Goal: Transaction & Acquisition: Obtain resource

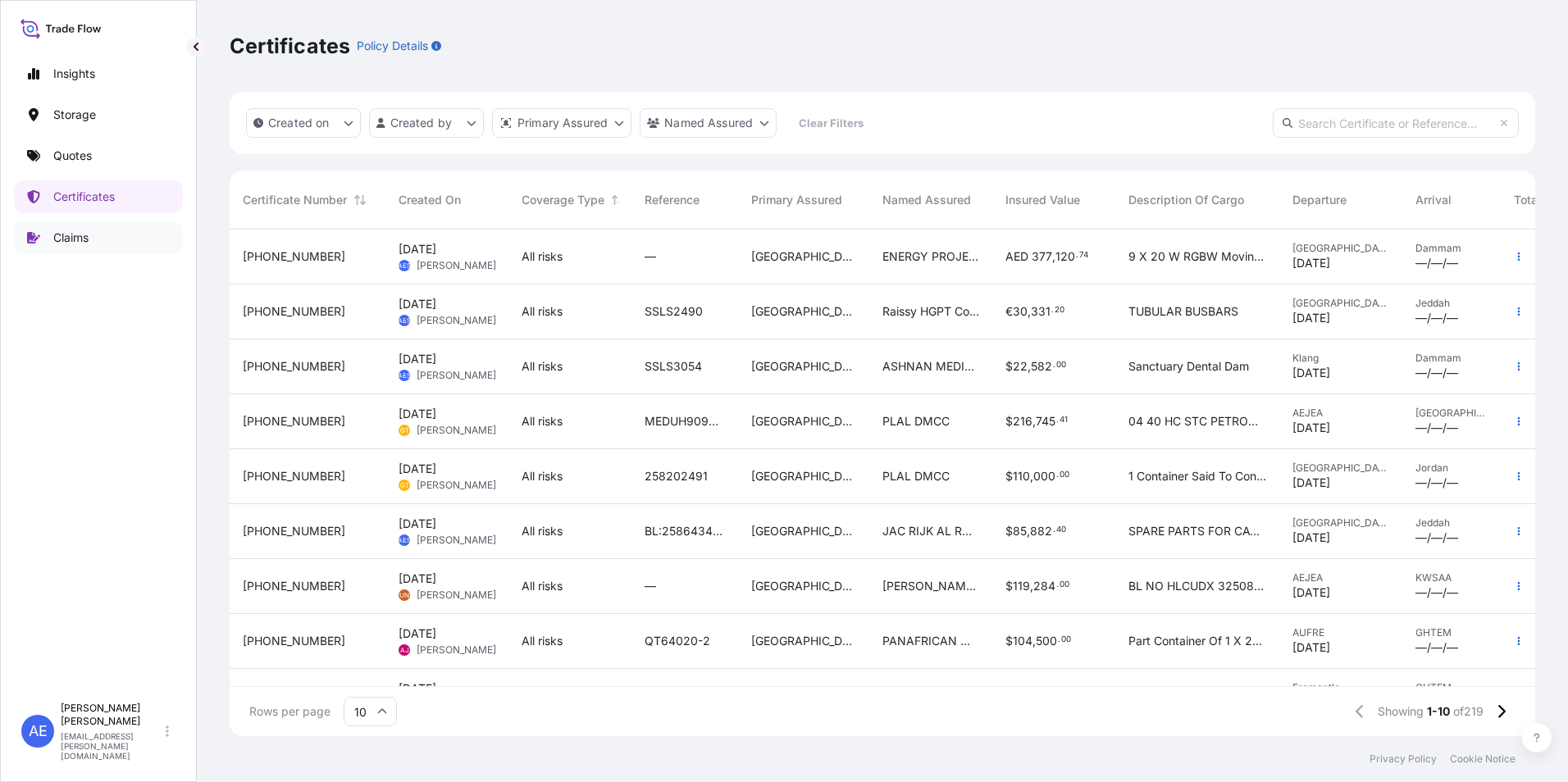
scroll to position [503, 1293]
click at [99, 160] on link "Quotes" at bounding box center [98, 155] width 169 height 33
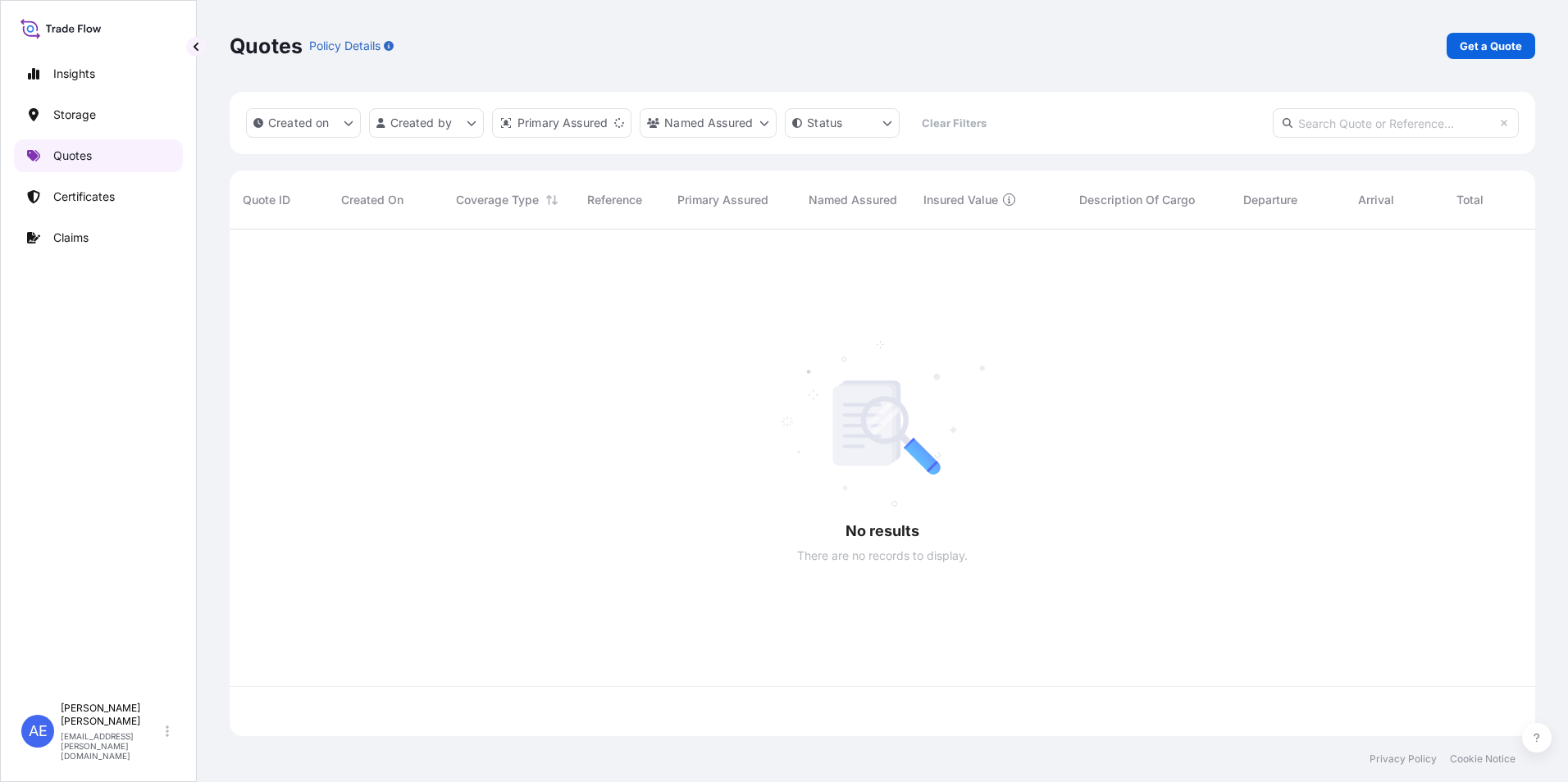
scroll to position [503, 1293]
click at [1485, 57] on link "Get a Quote" at bounding box center [1490, 46] width 89 height 26
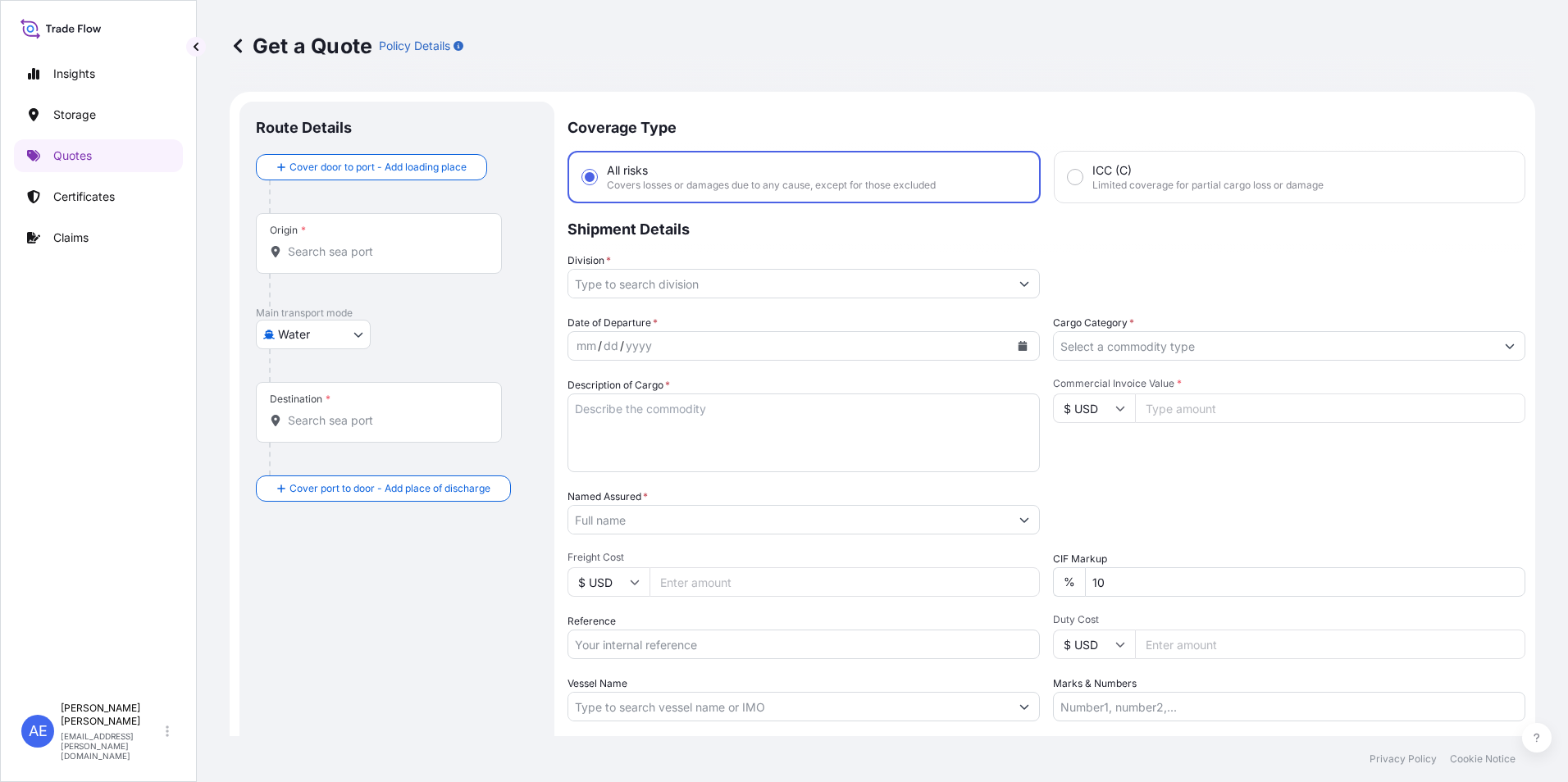
scroll to position [26, 0]
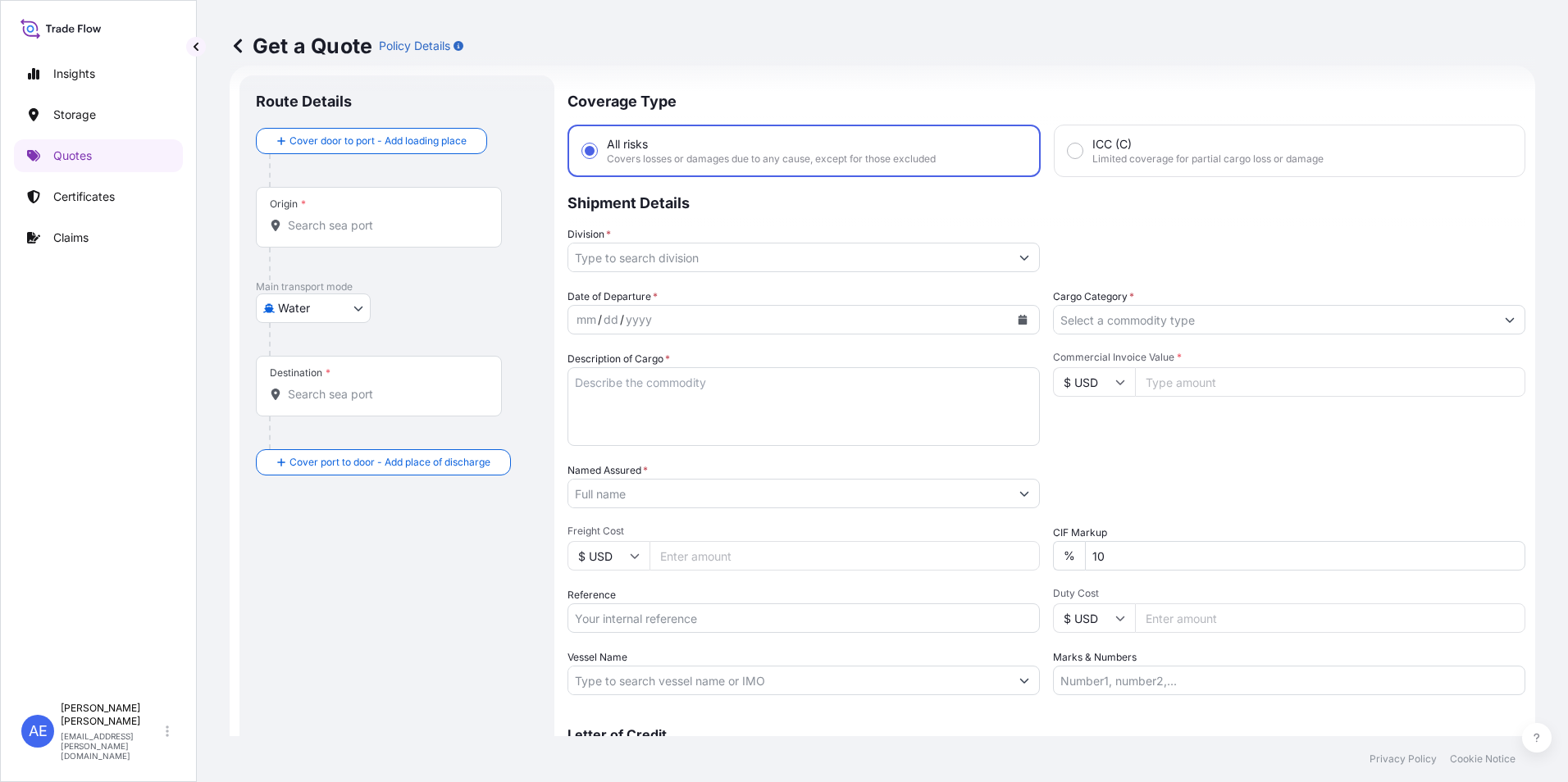
click at [319, 313] on body "Insights Storage Quotes Certificates Claims AE [PERSON_NAME] Samuel [EMAIL_ADDR…" at bounding box center [784, 391] width 1568 height 782
click at [289, 347] on span "Air" at bounding box center [294, 351] width 15 height 17
click at [303, 312] on body "Insights Storage Quotes Certificates Claims AE [PERSON_NAME] Samuel [EMAIL_ADDR…" at bounding box center [784, 391] width 1568 height 782
click at [288, 405] on div "Inland" at bounding box center [313, 417] width 102 height 30
select select "Inland"
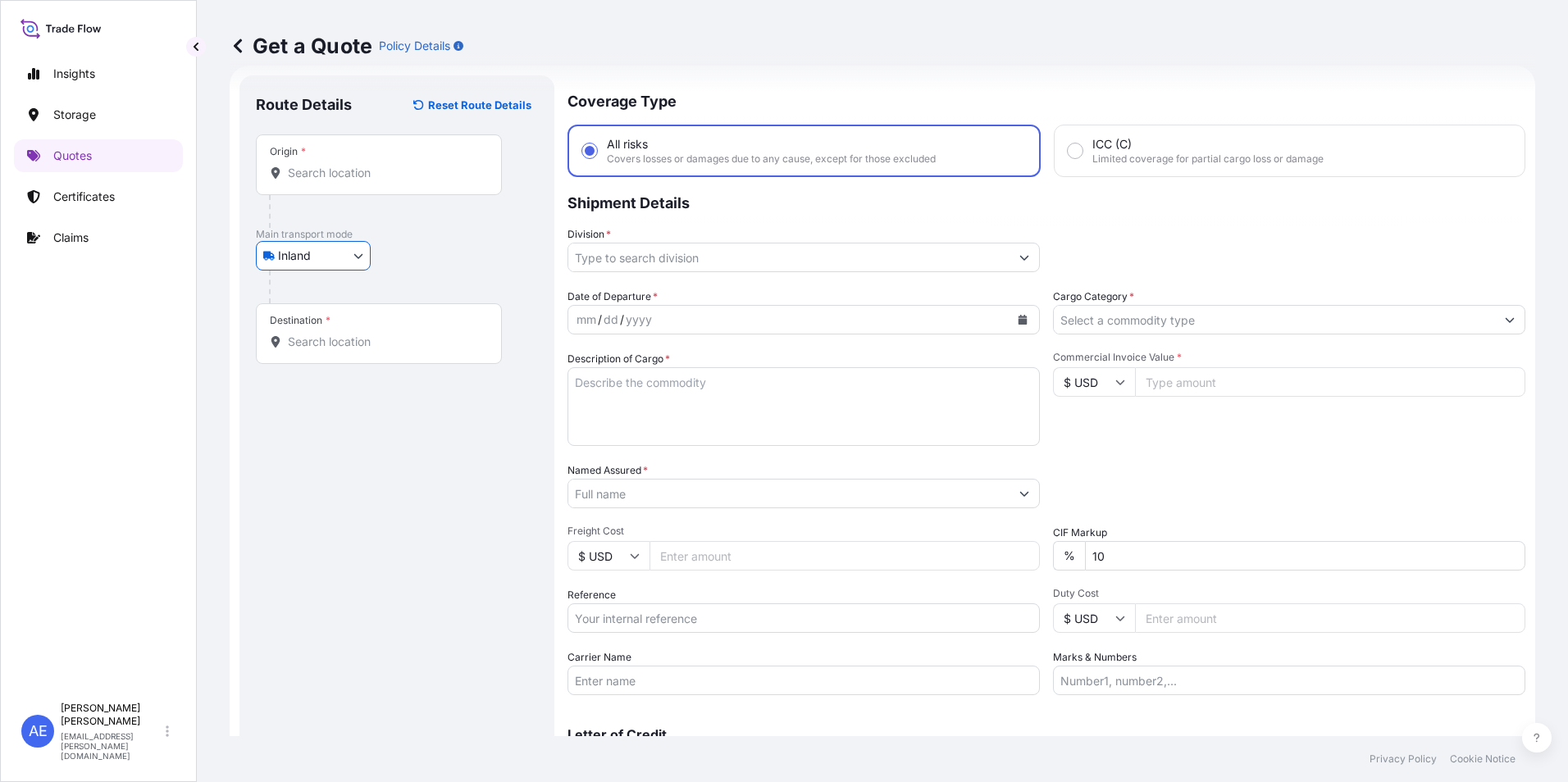
click at [325, 167] on input "Origin *" at bounding box center [384, 173] width 194 height 17
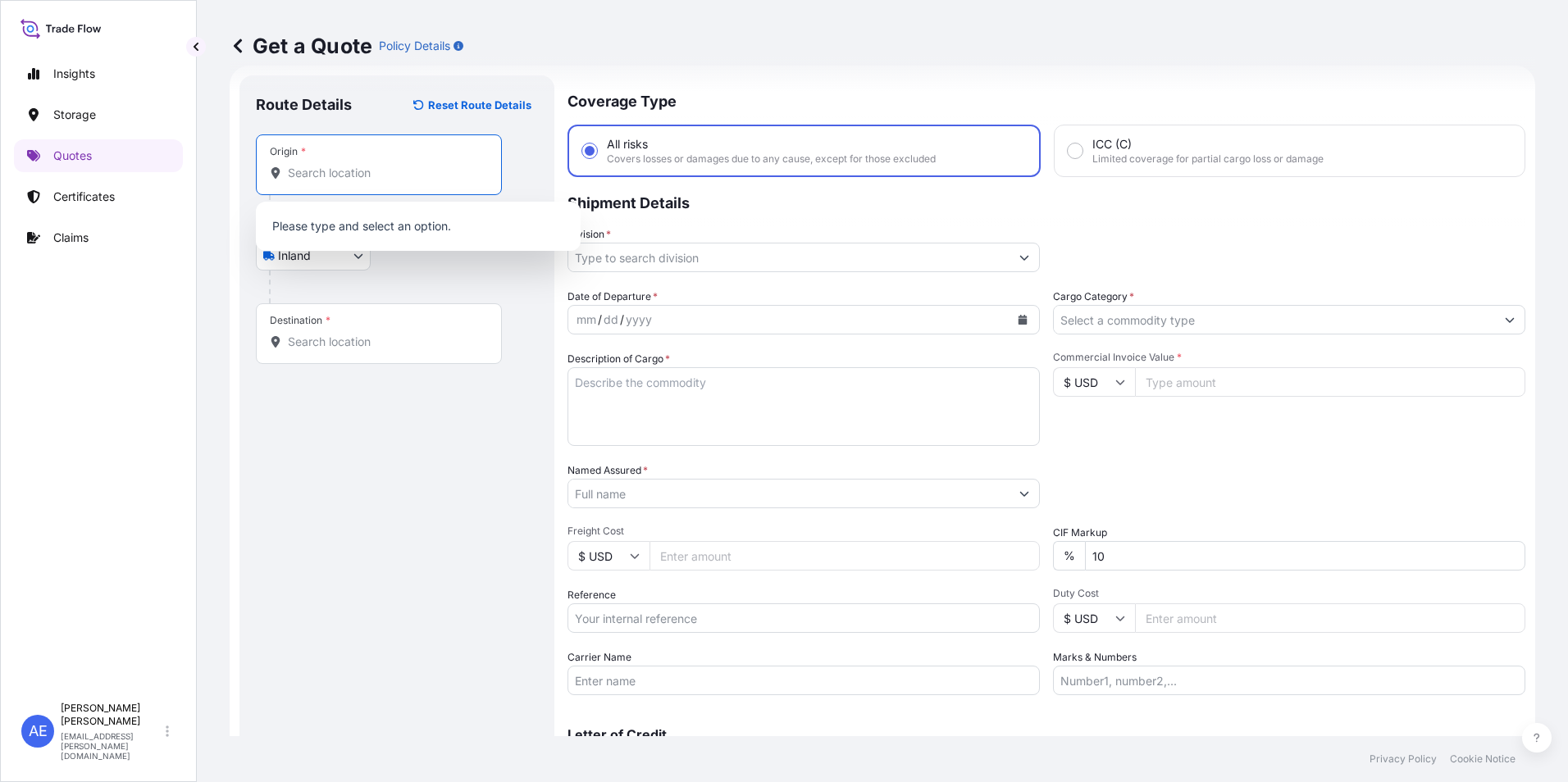
paste input "Al Nariyah"
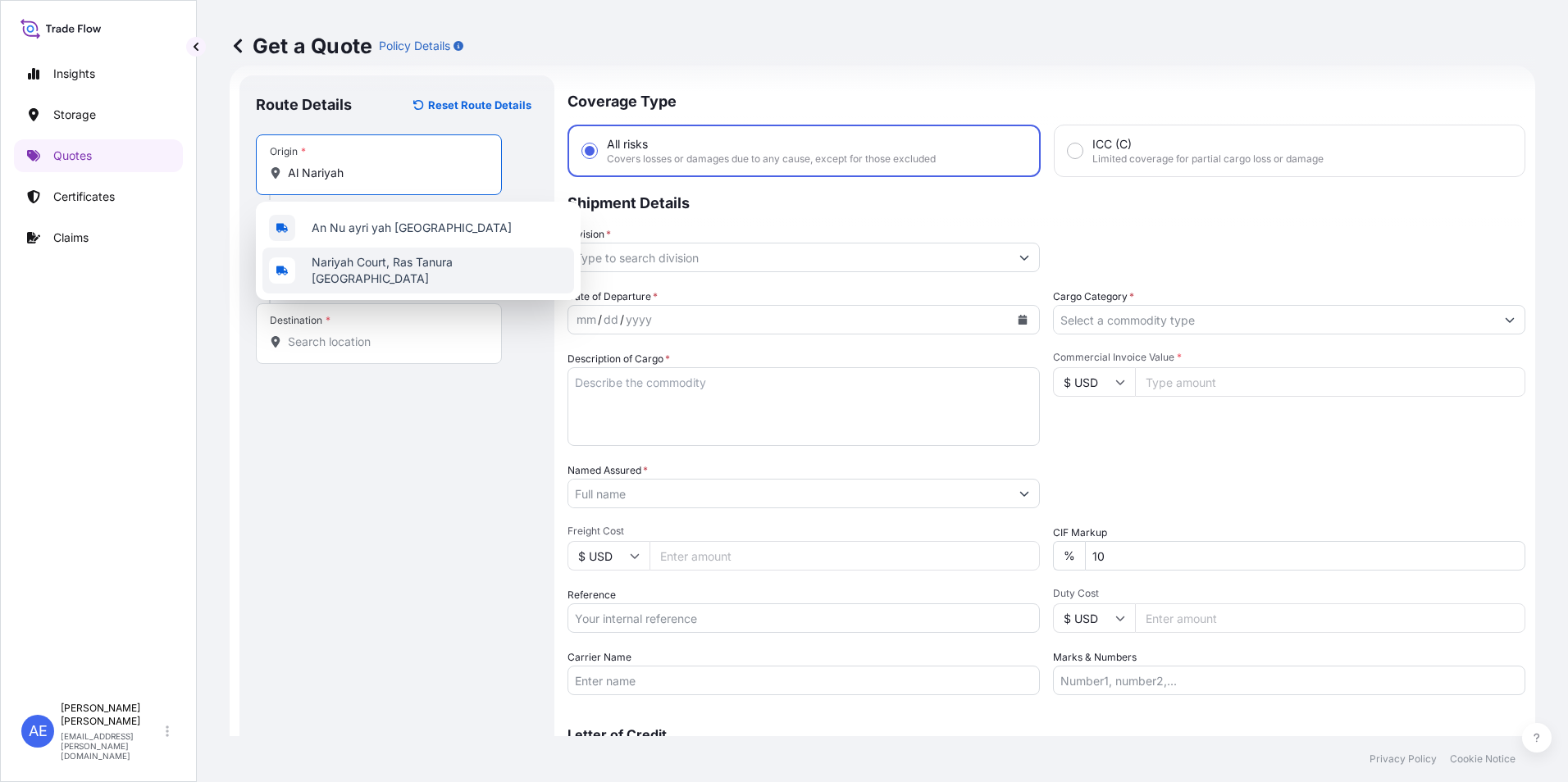
click at [375, 487] on div "Route Details Reset Route Details Place of loading Road / [GEOGRAPHIC_DATA] / I…" at bounding box center [396, 446] width 282 height 709
click at [386, 168] on input "Al Nariyah" at bounding box center [384, 173] width 194 height 17
click at [371, 226] on span "An Nu ayri yah [GEOGRAPHIC_DATA]" at bounding box center [412, 229] width 200 height 17
type input "An Nu ayri yah [GEOGRAPHIC_DATA]"
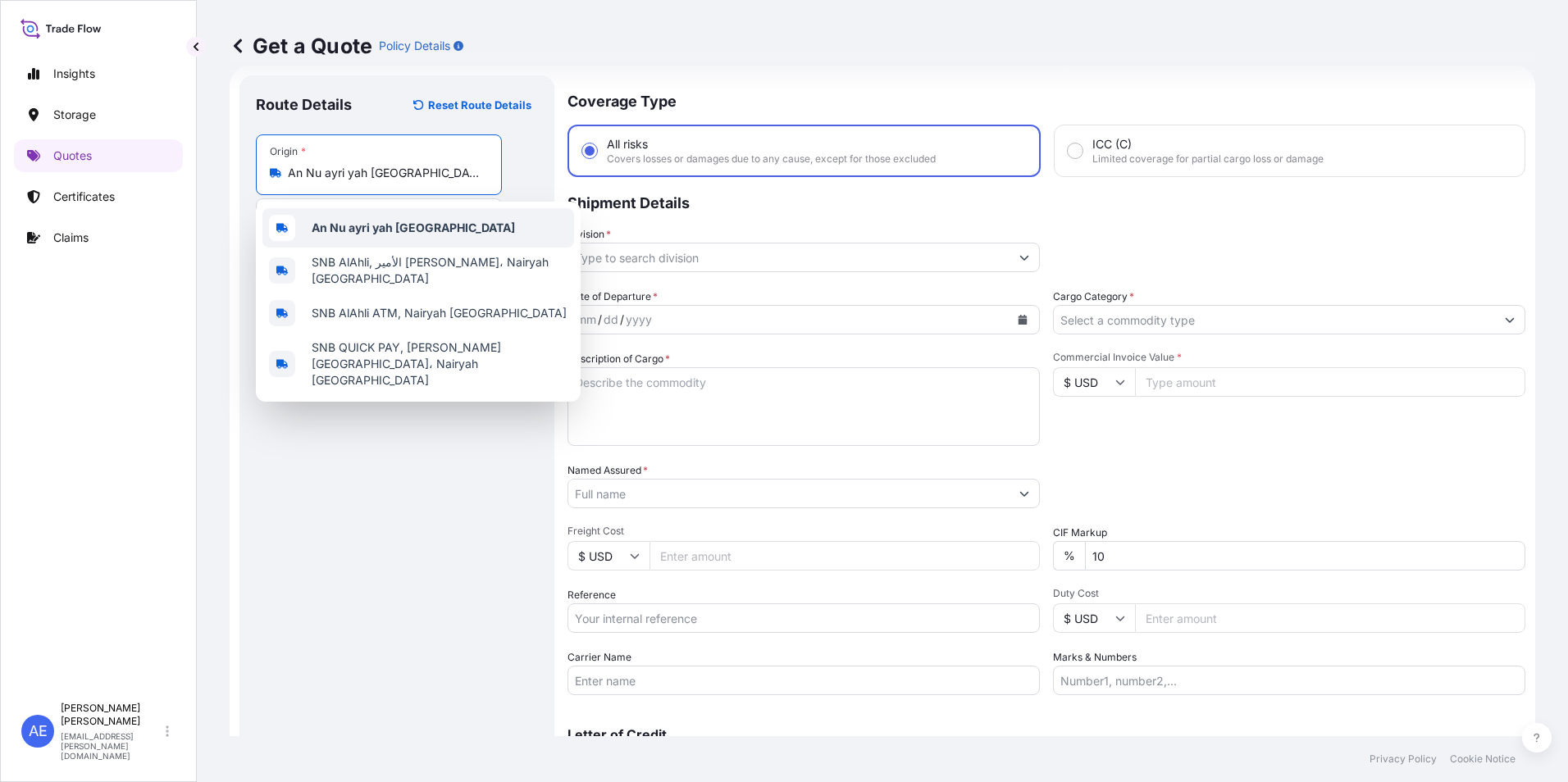
drag, startPoint x: 455, startPoint y: 168, endPoint x: 0, endPoint y: 170, distance: 455.0
click at [28, 175] on div "Insights Storage Quotes Certificates Claims AE [PERSON_NAME] Samuel [EMAIL_ADDR…" at bounding box center [784, 391] width 1568 height 782
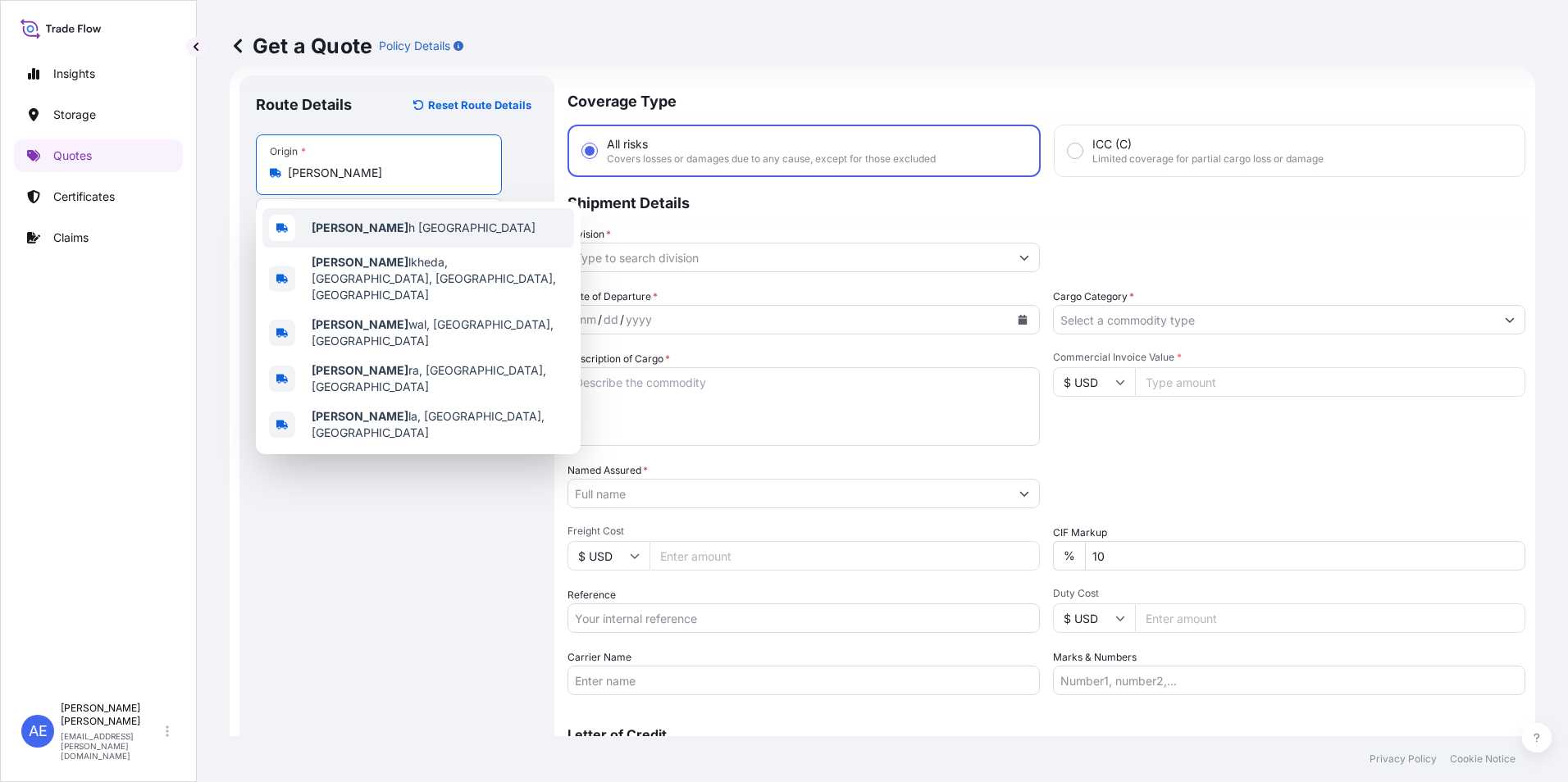
click at [311, 214] on div "[PERSON_NAME] h [GEOGRAPHIC_DATA]" at bounding box center [418, 228] width 312 height 39
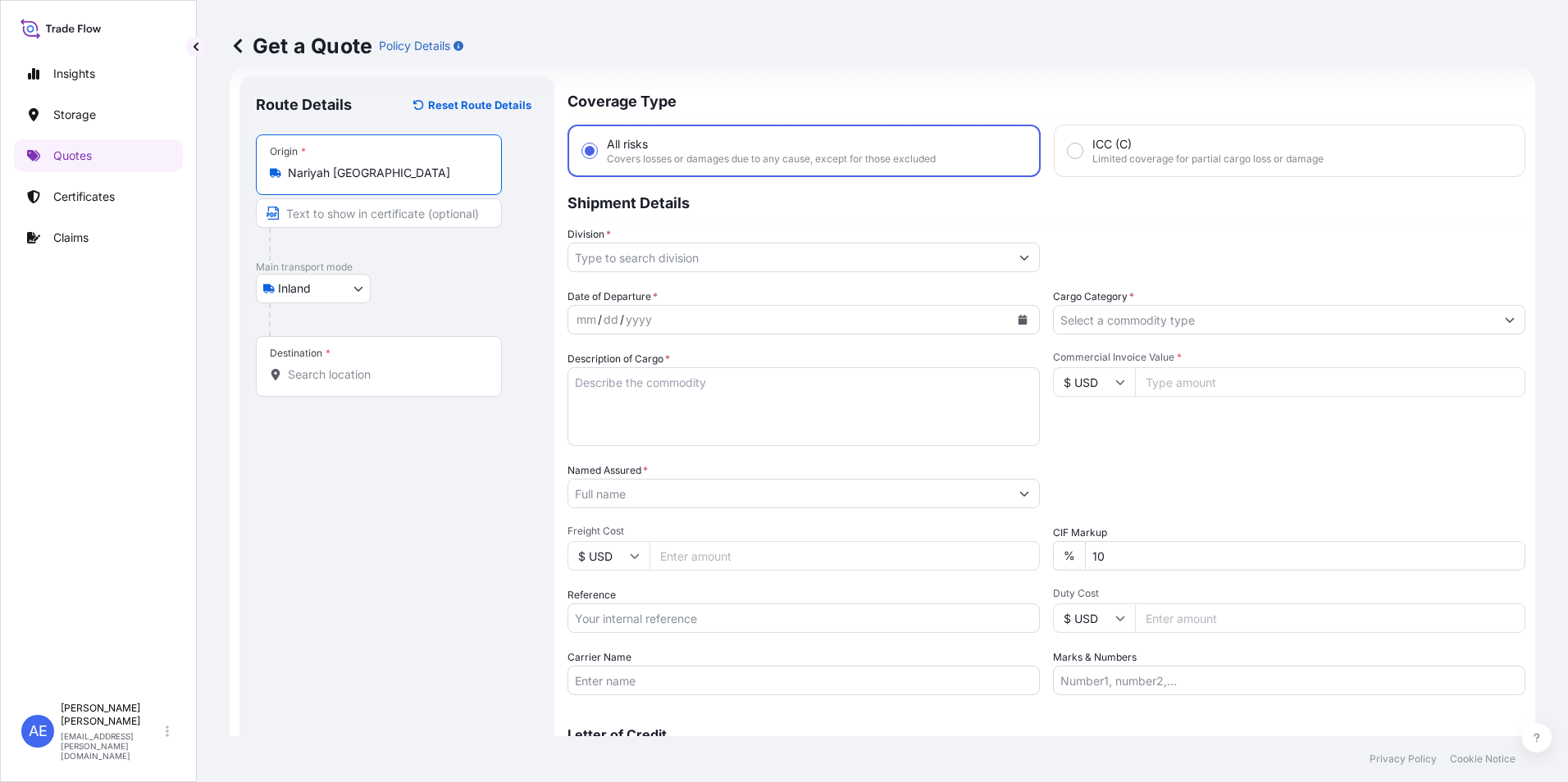
type input "Nariyah [GEOGRAPHIC_DATA]"
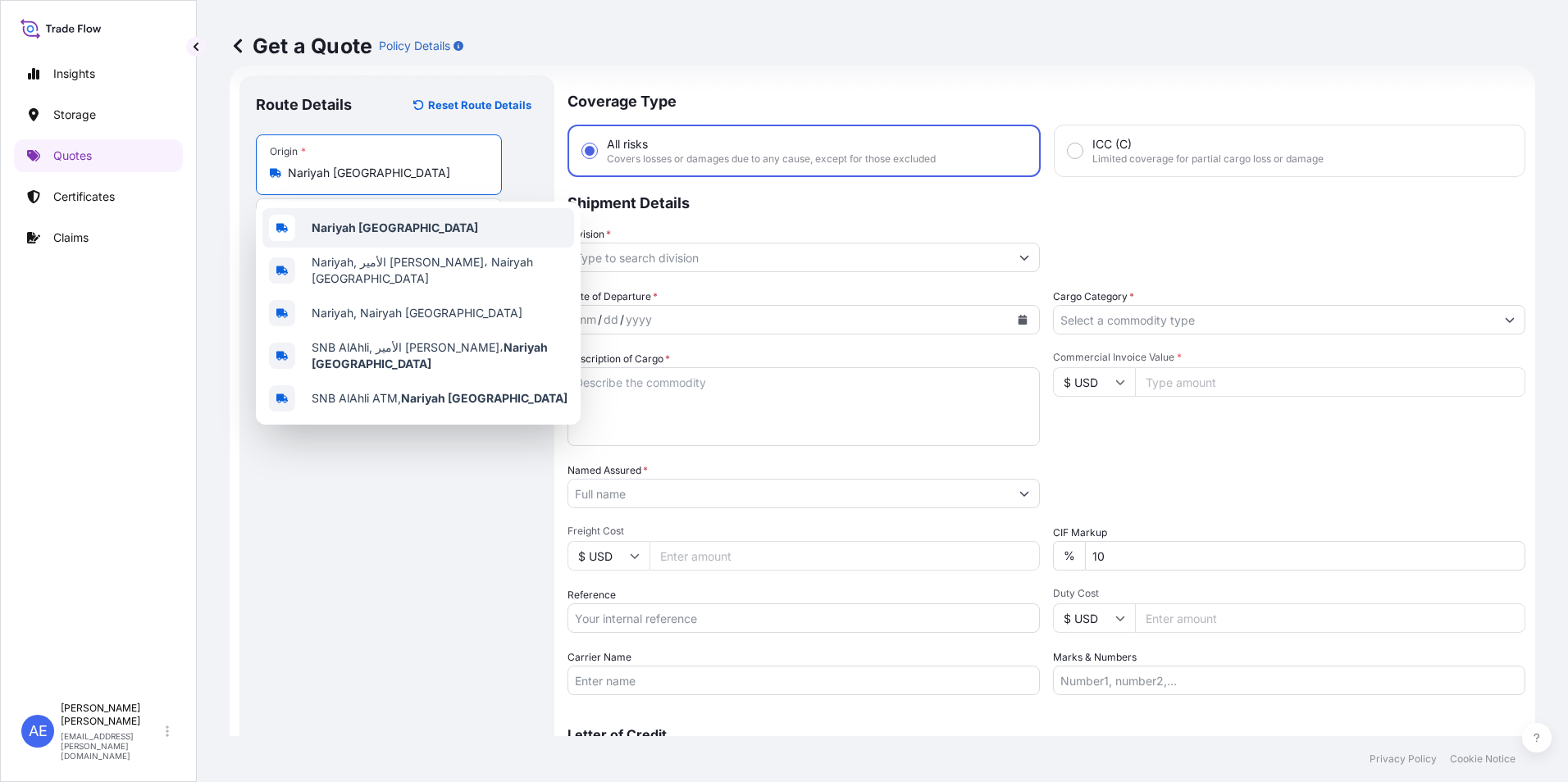
click at [347, 224] on b "Nariyah [GEOGRAPHIC_DATA]" at bounding box center [395, 227] width 167 height 14
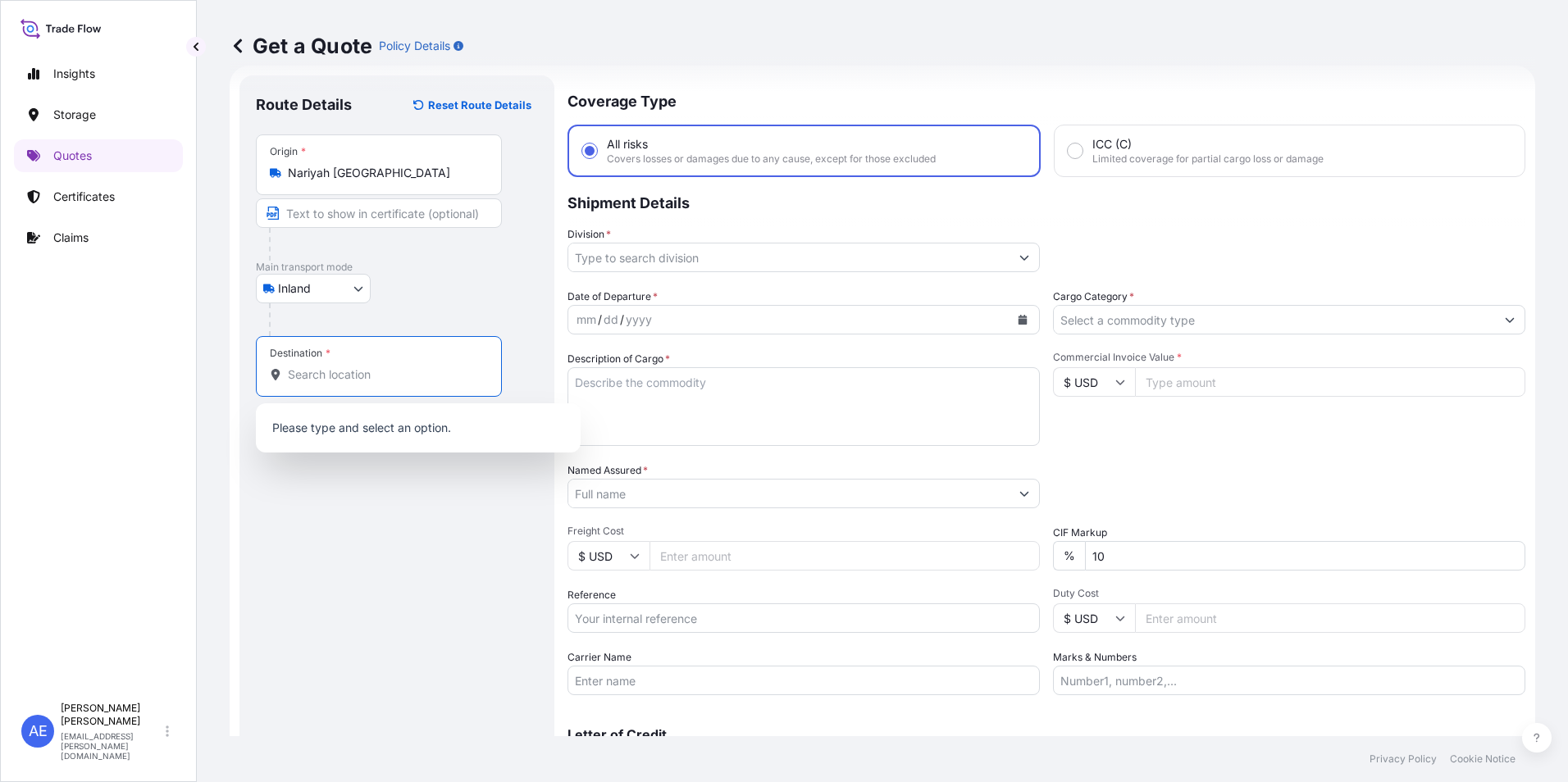
click at [312, 379] on input "Destination *" at bounding box center [384, 375] width 194 height 17
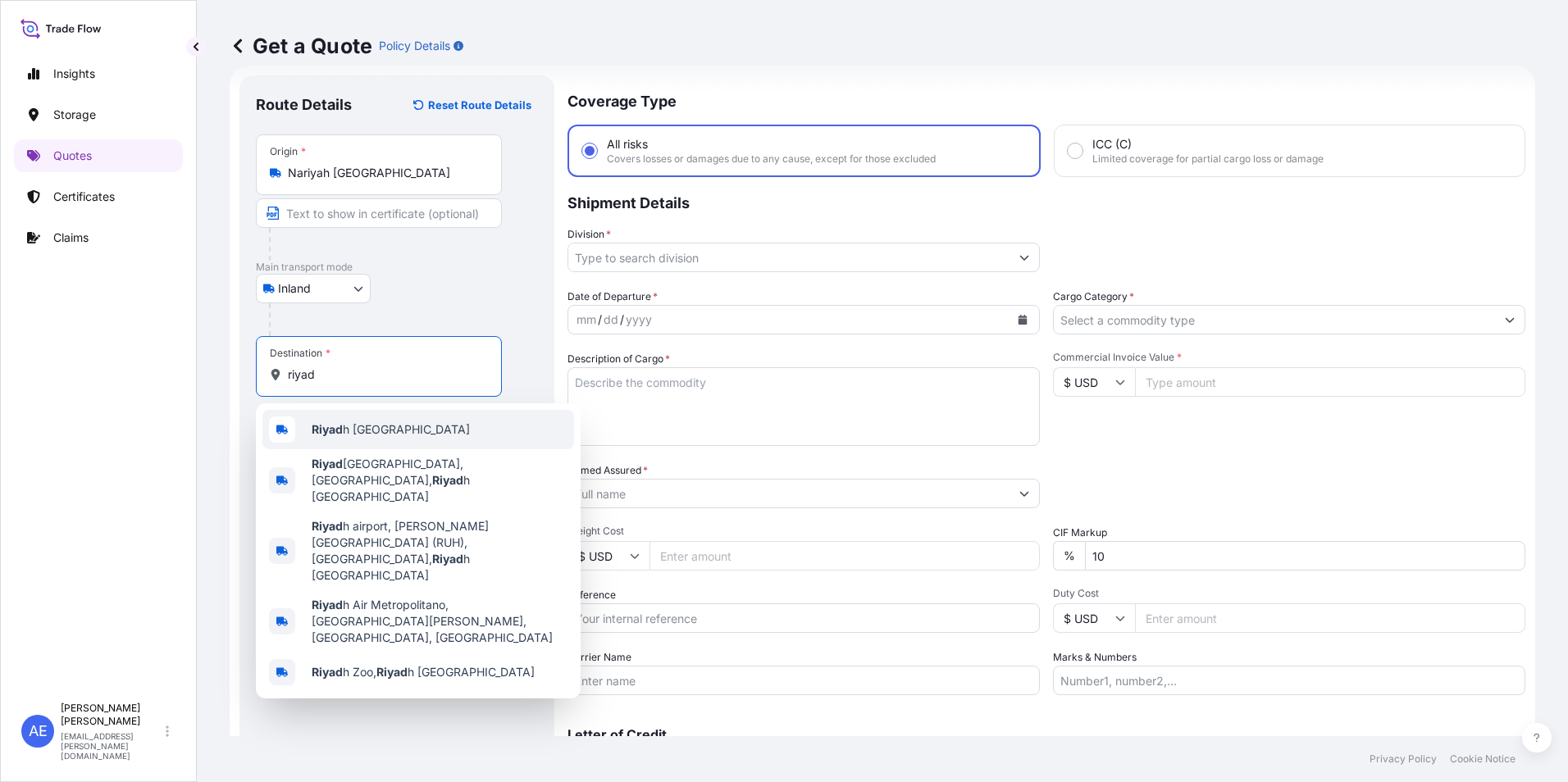
click at [340, 441] on div "Riyad h [GEOGRAPHIC_DATA]" at bounding box center [418, 430] width 312 height 39
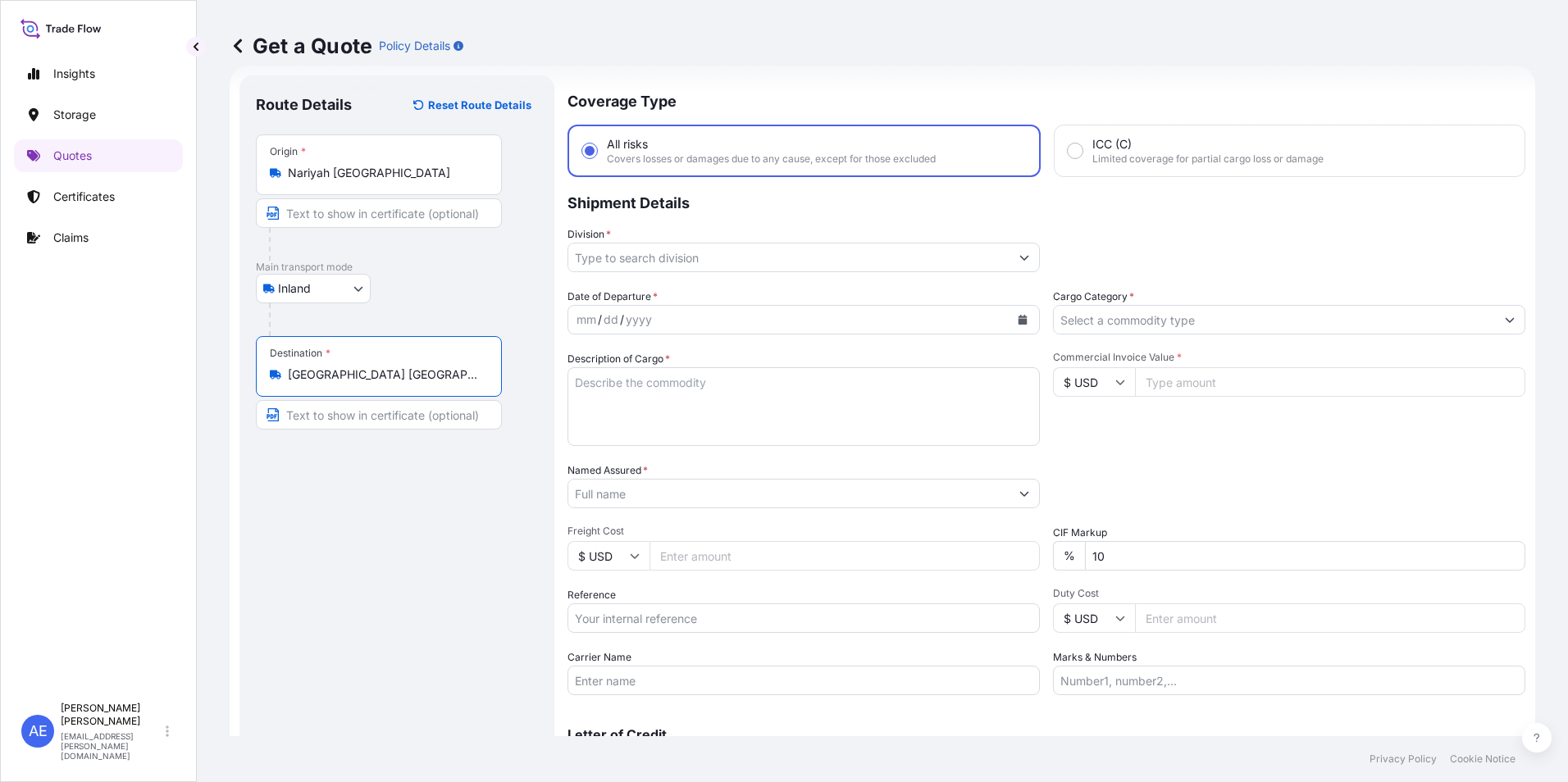
type input "[GEOGRAPHIC_DATA] [GEOGRAPHIC_DATA]"
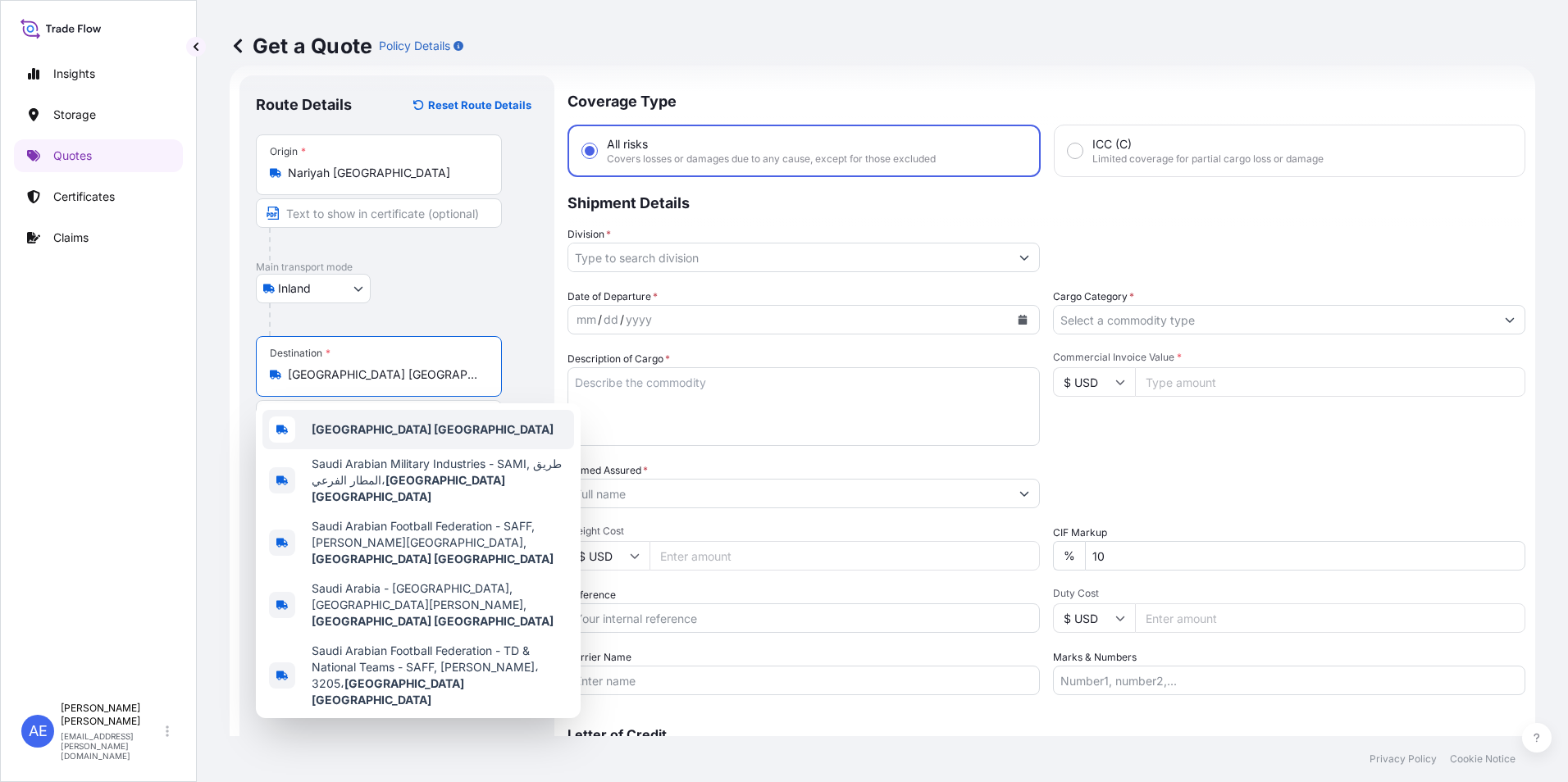
click at [389, 435] on b "[GEOGRAPHIC_DATA] [GEOGRAPHIC_DATA]" at bounding box center [433, 429] width 242 height 14
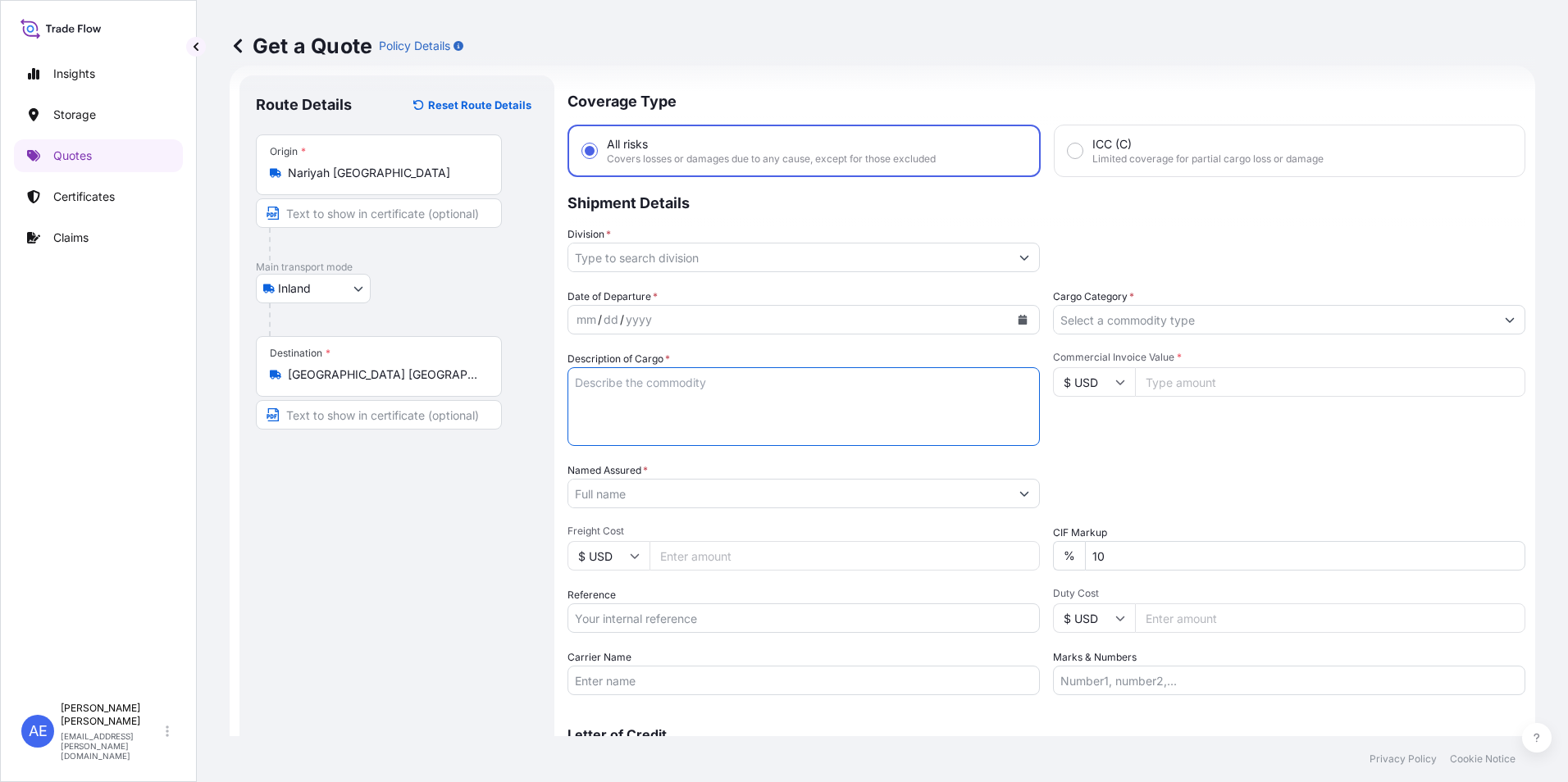
click at [629, 408] on textarea "Description of Cargo *" at bounding box center [804, 406] width 472 height 79
click at [697, 499] on input "Named Assured *" at bounding box center [786, 494] width 436 height 30
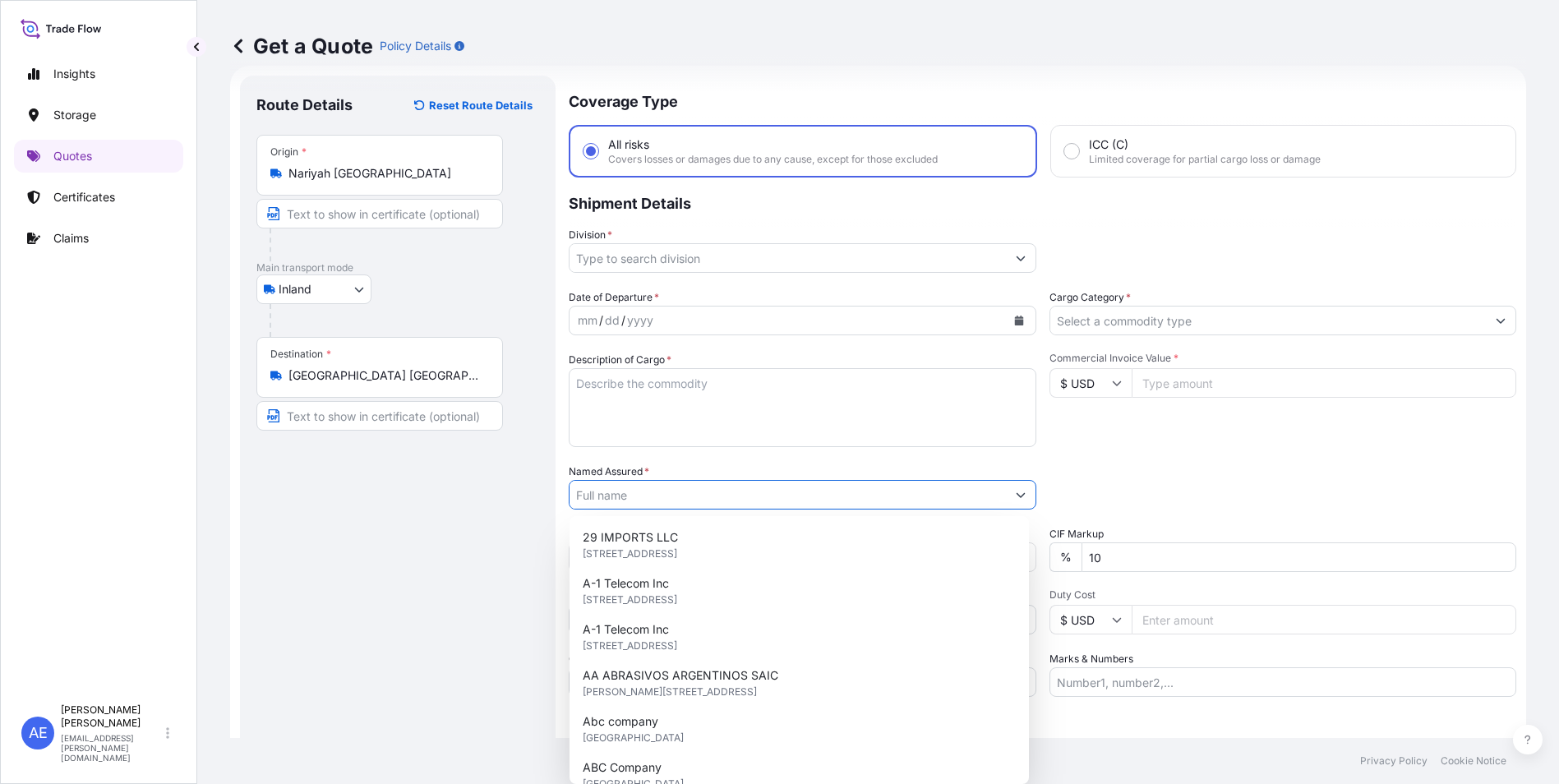
paste input "Hitachi Rail Solutions (CR 1010773405)"
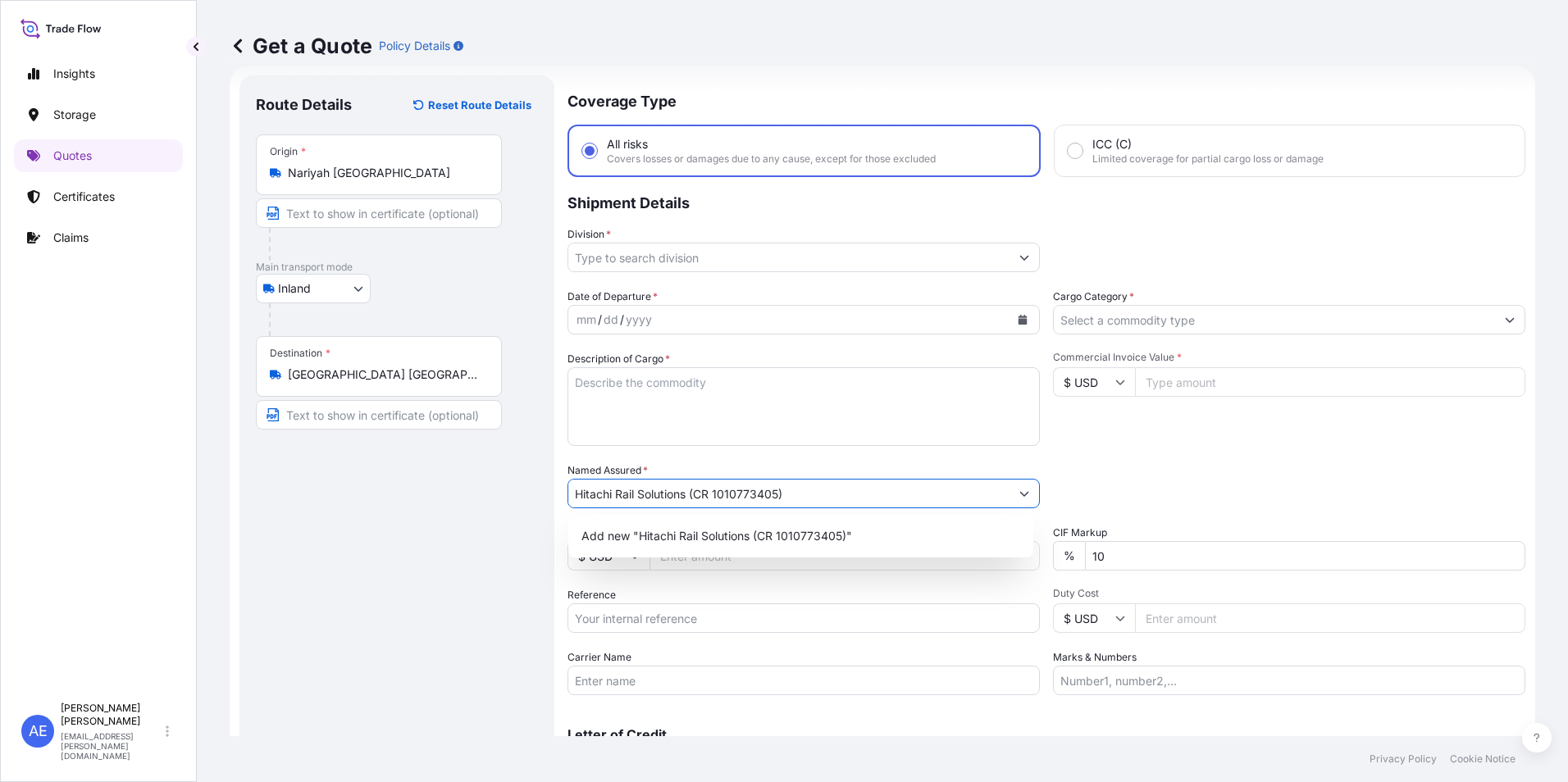
type input "Hitachi Rail Solutions (CR 1010773405)"
click at [1241, 466] on div "Packing Category Type to search a container mode Please select a primary mode o…" at bounding box center [1289, 485] width 472 height 46
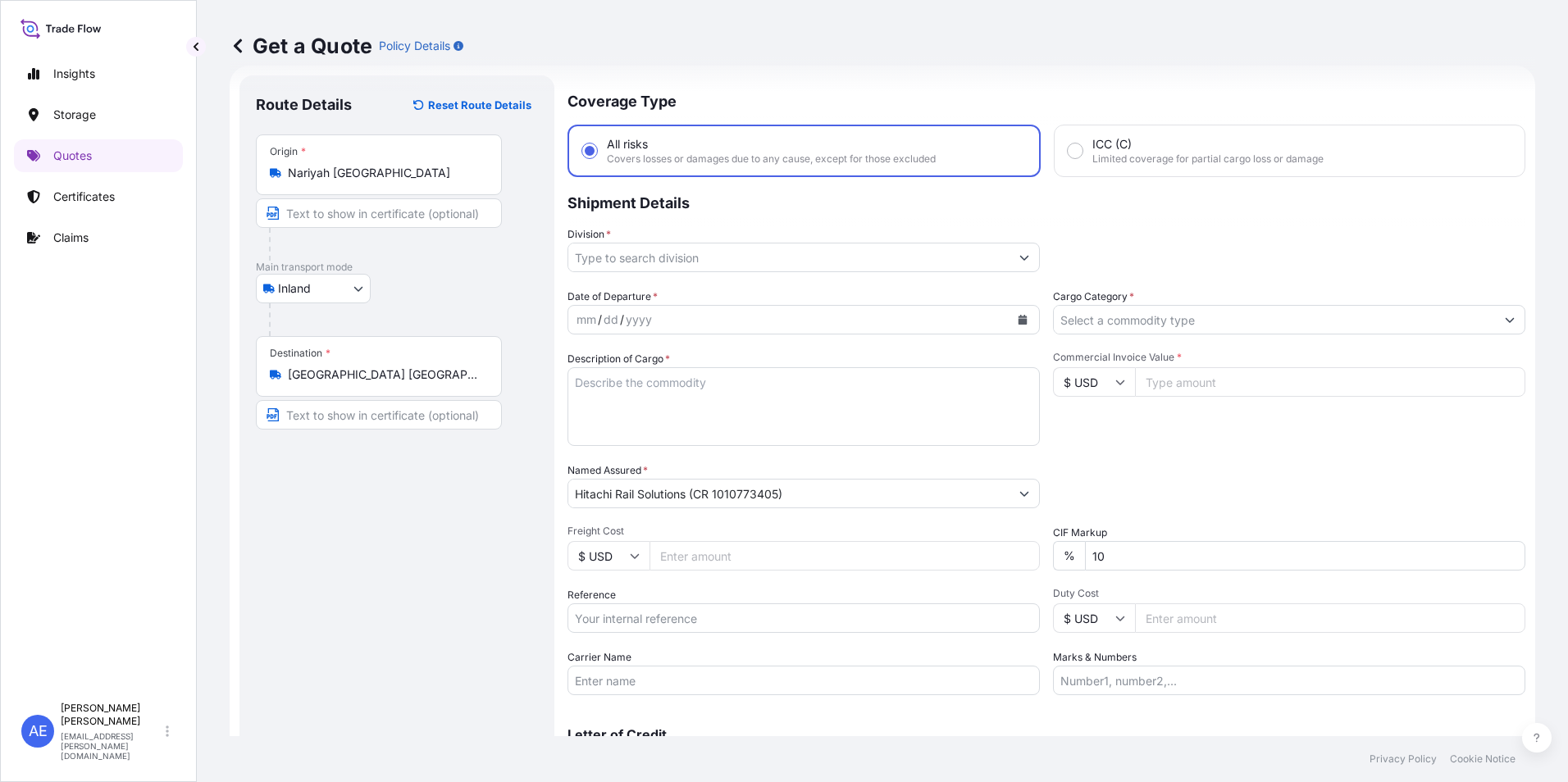
click at [670, 390] on textarea "Description of Cargo *" at bounding box center [804, 406] width 472 height 79
paste textarea "Point Machine"
type textarea "Point Machine"
click at [1172, 319] on input "Cargo Category *" at bounding box center [1274, 320] width 441 height 30
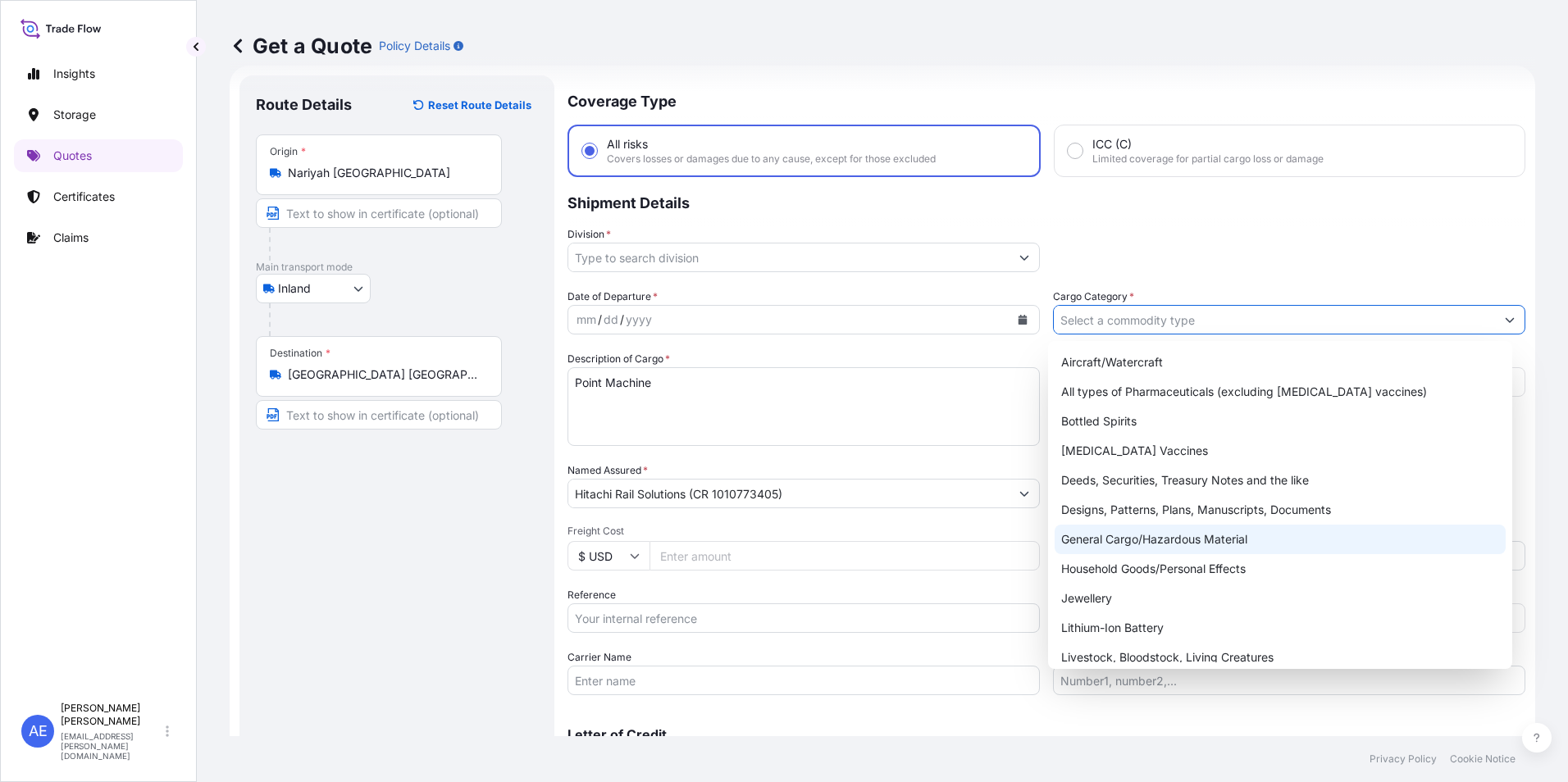
click at [1156, 542] on div "General Cargo/Hazardous Material" at bounding box center [1280, 539] width 451 height 30
type input "General Cargo/Hazardous Material"
click at [1189, 542] on div "General Cargo/Hazardous Material" at bounding box center [1280, 539] width 451 height 30
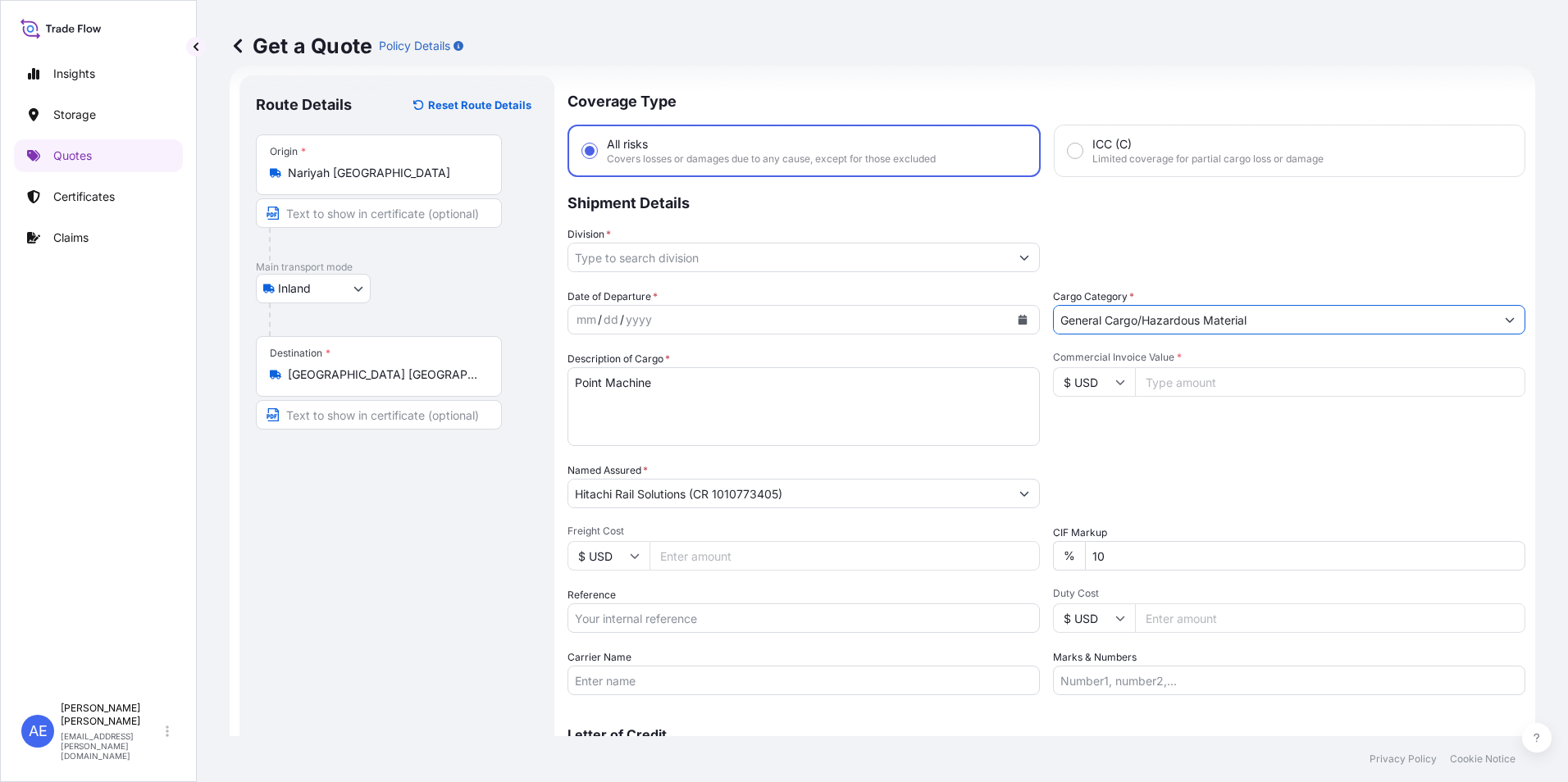
click at [1121, 378] on input "$ USD" at bounding box center [1094, 382] width 82 height 30
click at [1089, 467] on div "﷼ SAR" at bounding box center [1088, 451] width 69 height 31
type input "﷼ SAR"
click at [1214, 384] on input "Commercial Invoice Value *" at bounding box center [1329, 382] width 391 height 30
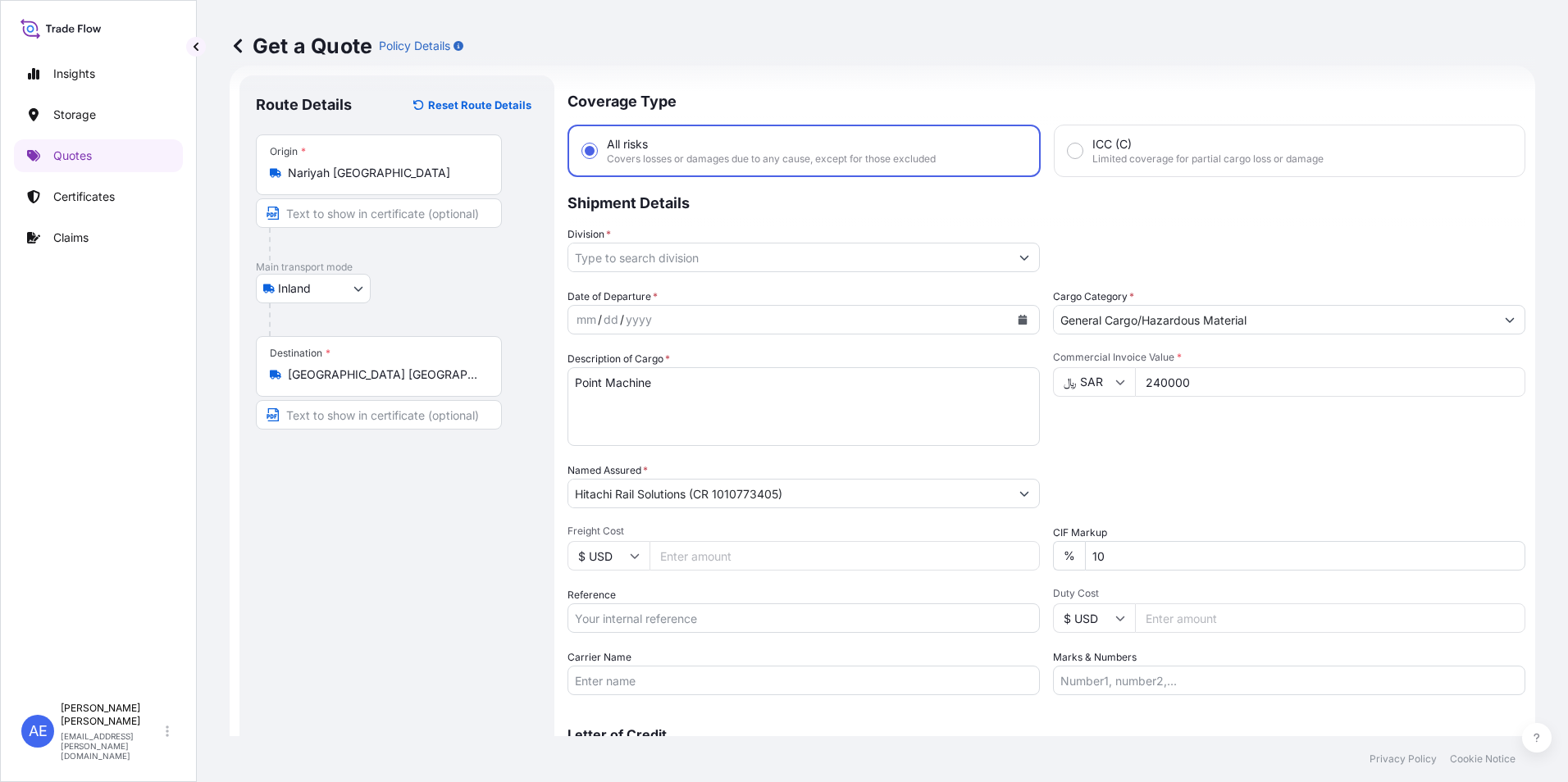
type input "240000"
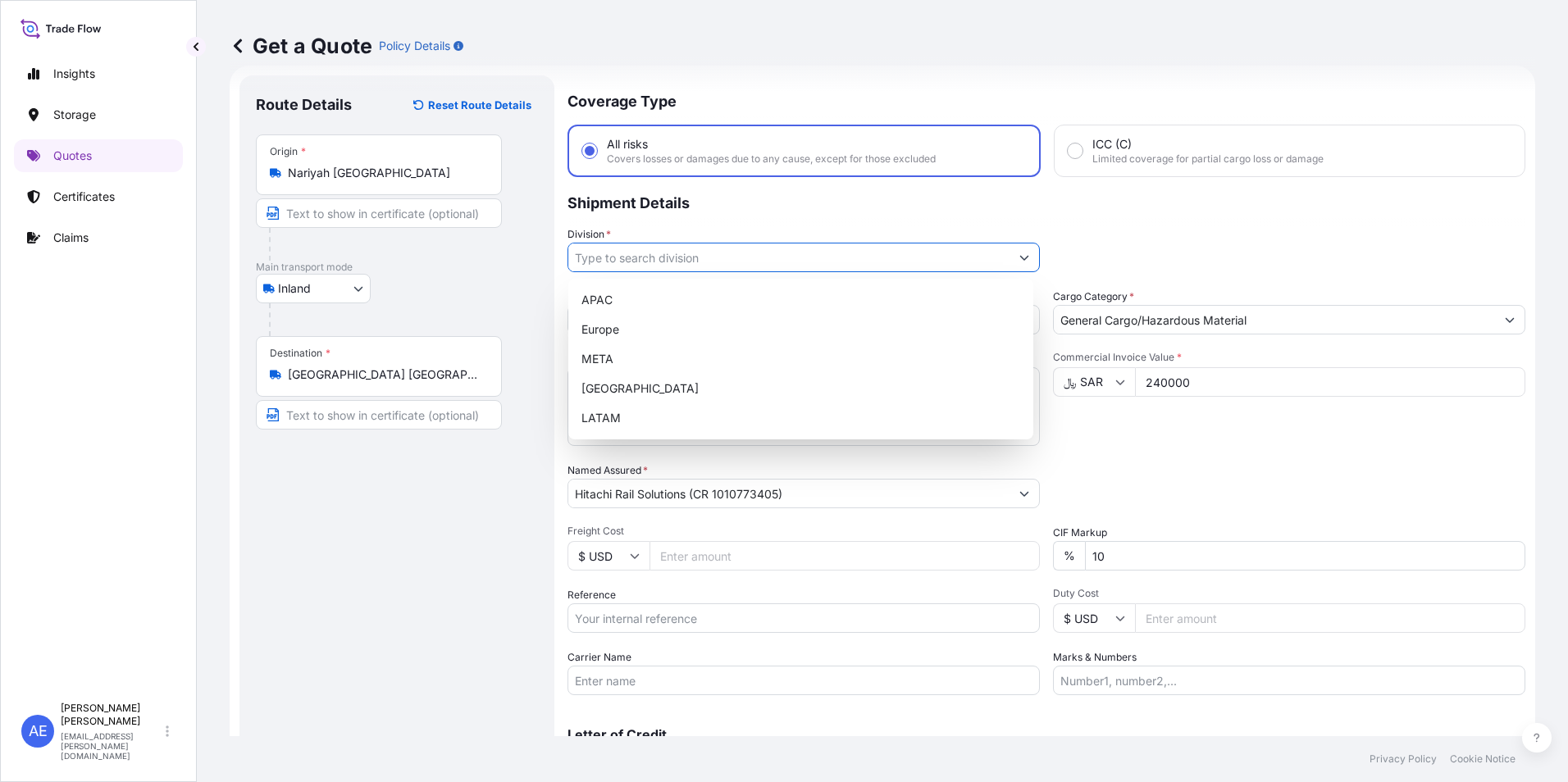
click at [963, 248] on input "Division *" at bounding box center [789, 258] width 441 height 30
click at [647, 352] on div "META" at bounding box center [801, 360] width 451 height 30
type input "META"
click at [644, 352] on div "META" at bounding box center [801, 360] width 451 height 30
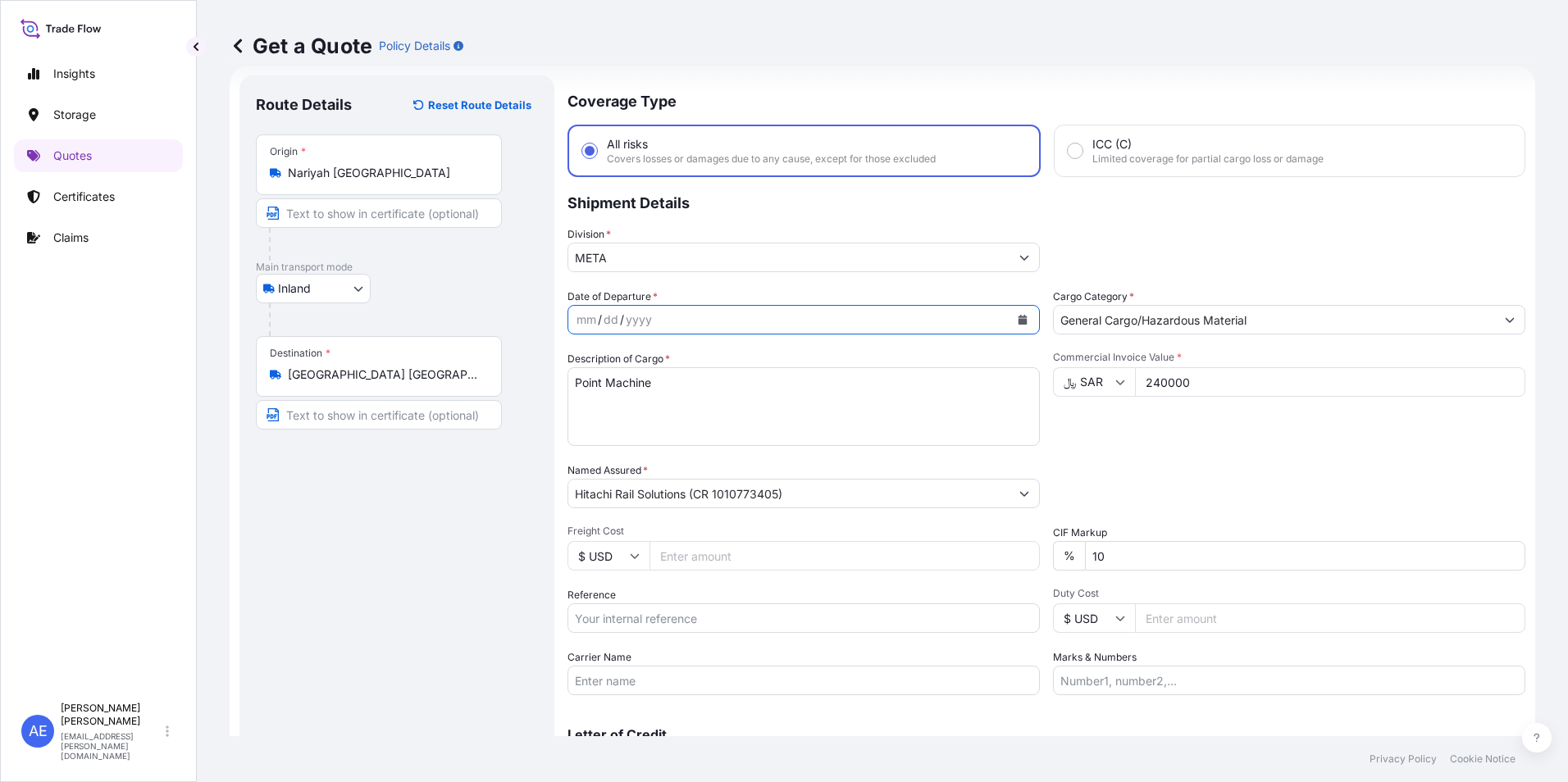
click at [1018, 323] on icon "Calendar" at bounding box center [1023, 319] width 9 height 10
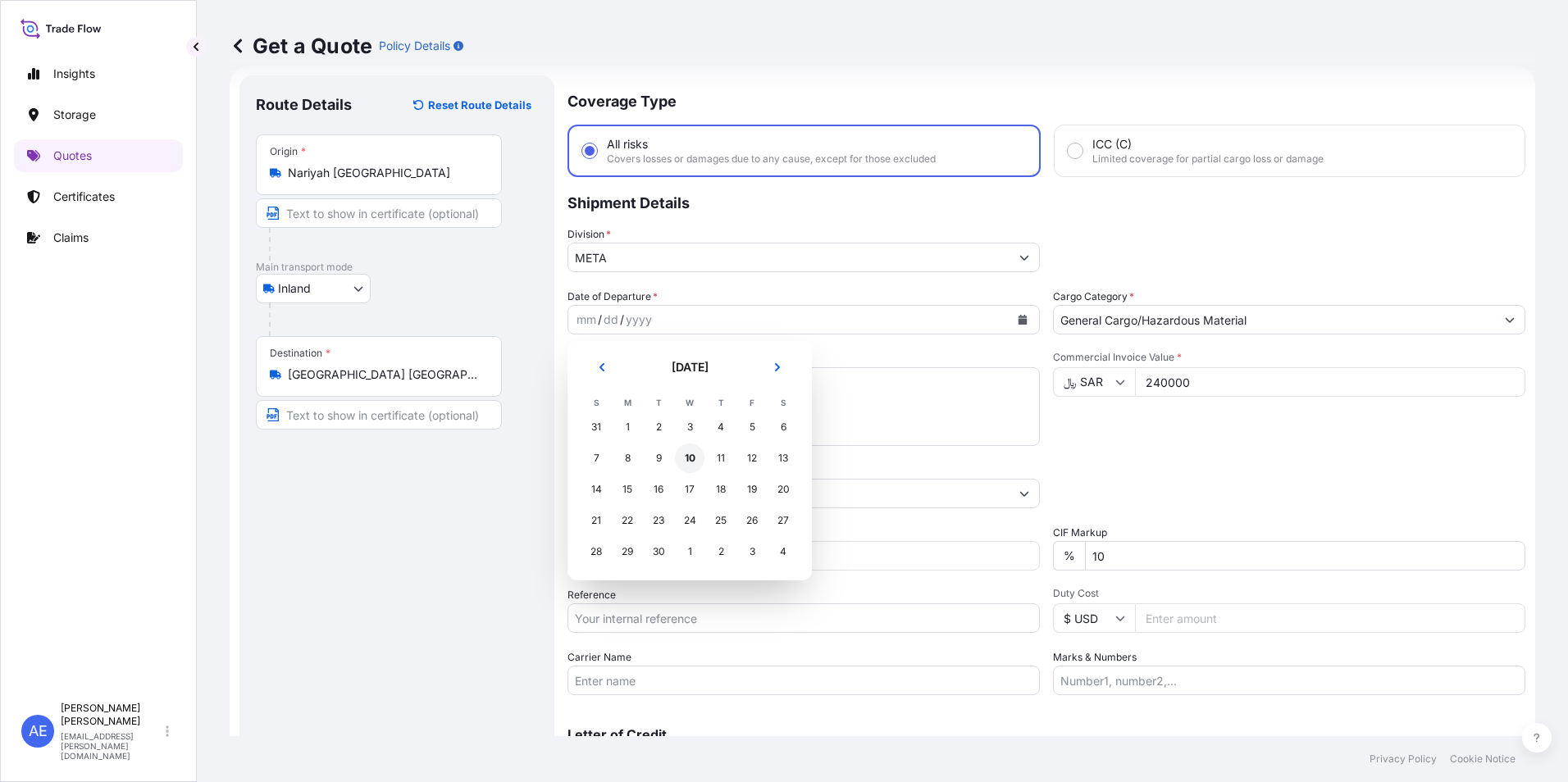
click at [687, 458] on div "10" at bounding box center [689, 459] width 30 height 30
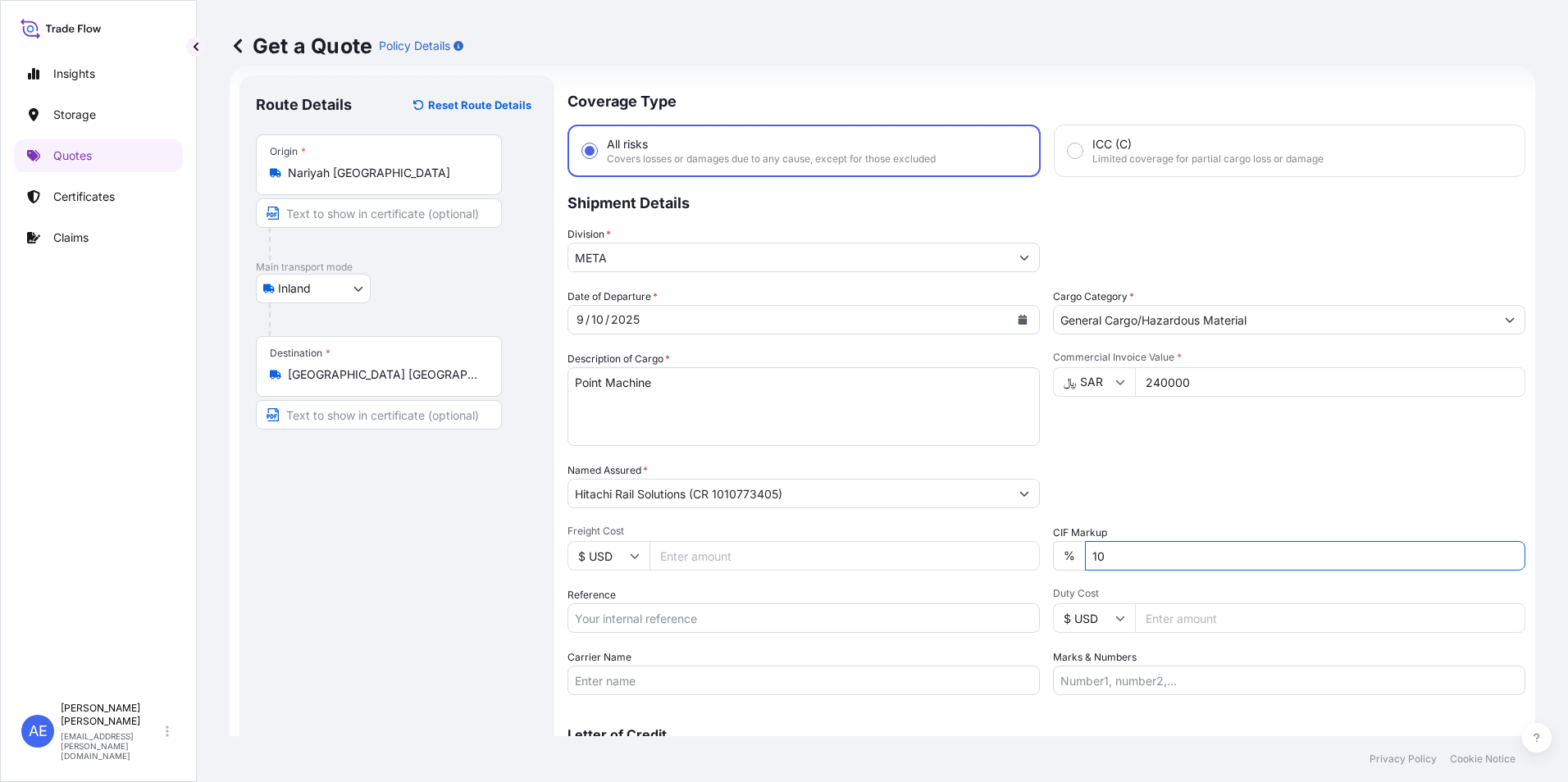
drag, startPoint x: 1135, startPoint y: 568, endPoint x: 843, endPoint y: 596, distance: 293.3
click at [871, 590] on div "Date of Departure * [DATE] Cargo Category * General Cargo/Hazardous Material De…" at bounding box center [1046, 492] width 957 height 406
type input "0"
click at [697, 621] on input "Reference" at bounding box center [804, 618] width 472 height 30
paste input "SSLS3144"
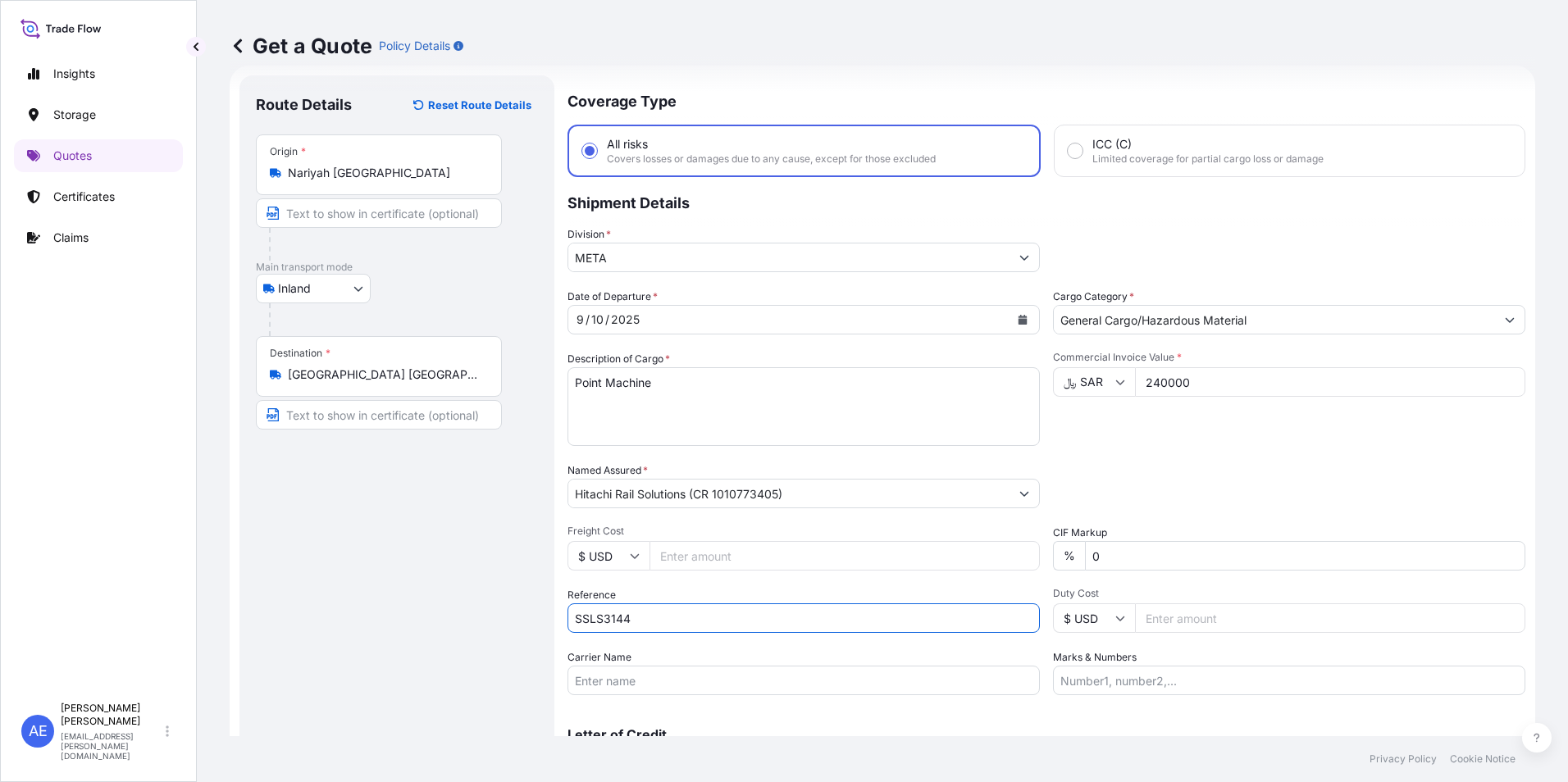
type input "SSLS3144"
click at [1197, 458] on div "Date of Departure * [DATE] Cargo Category * General Cargo/Hazardous Material De…" at bounding box center [1046, 492] width 957 height 406
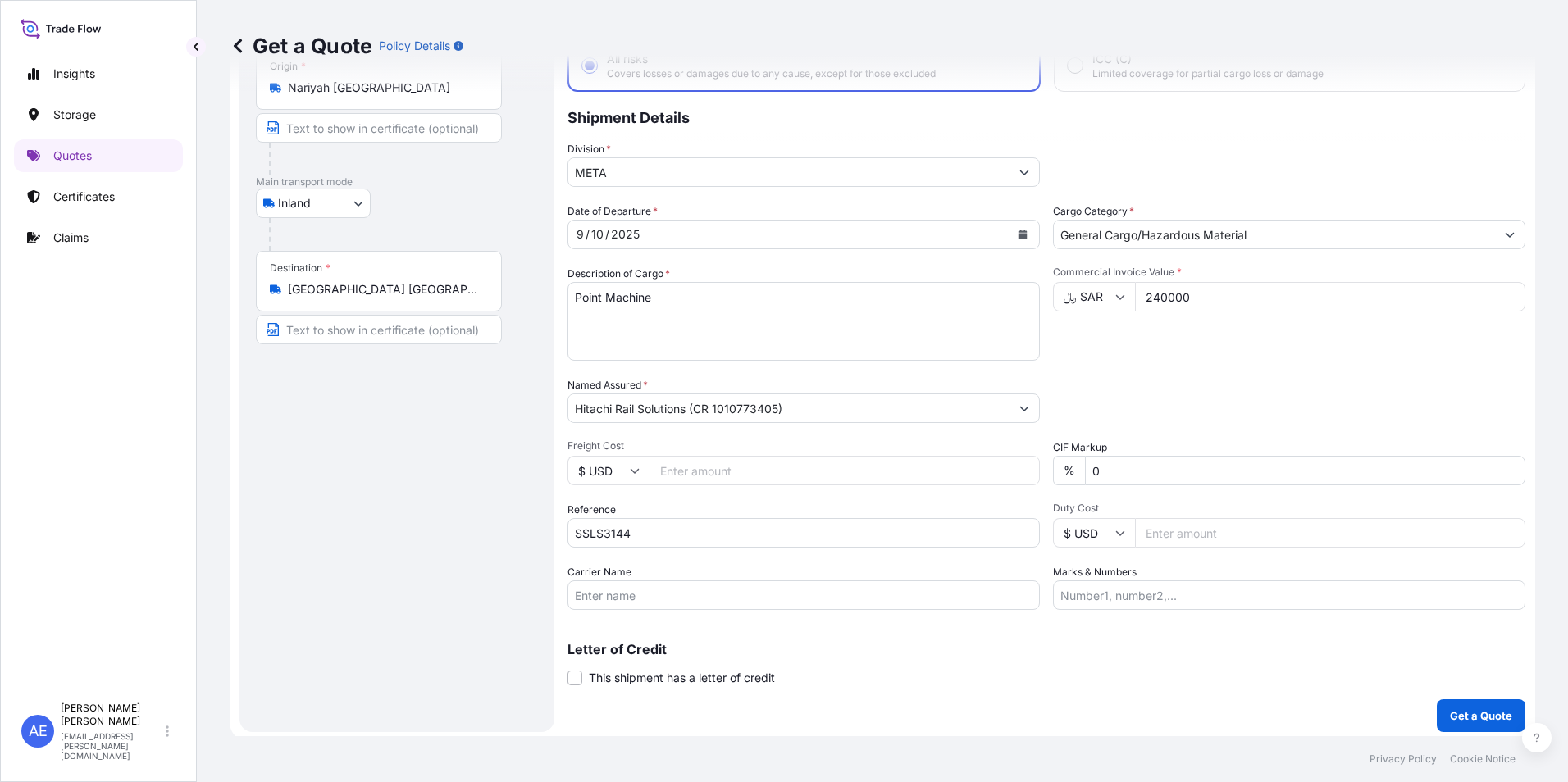
scroll to position [117, 0]
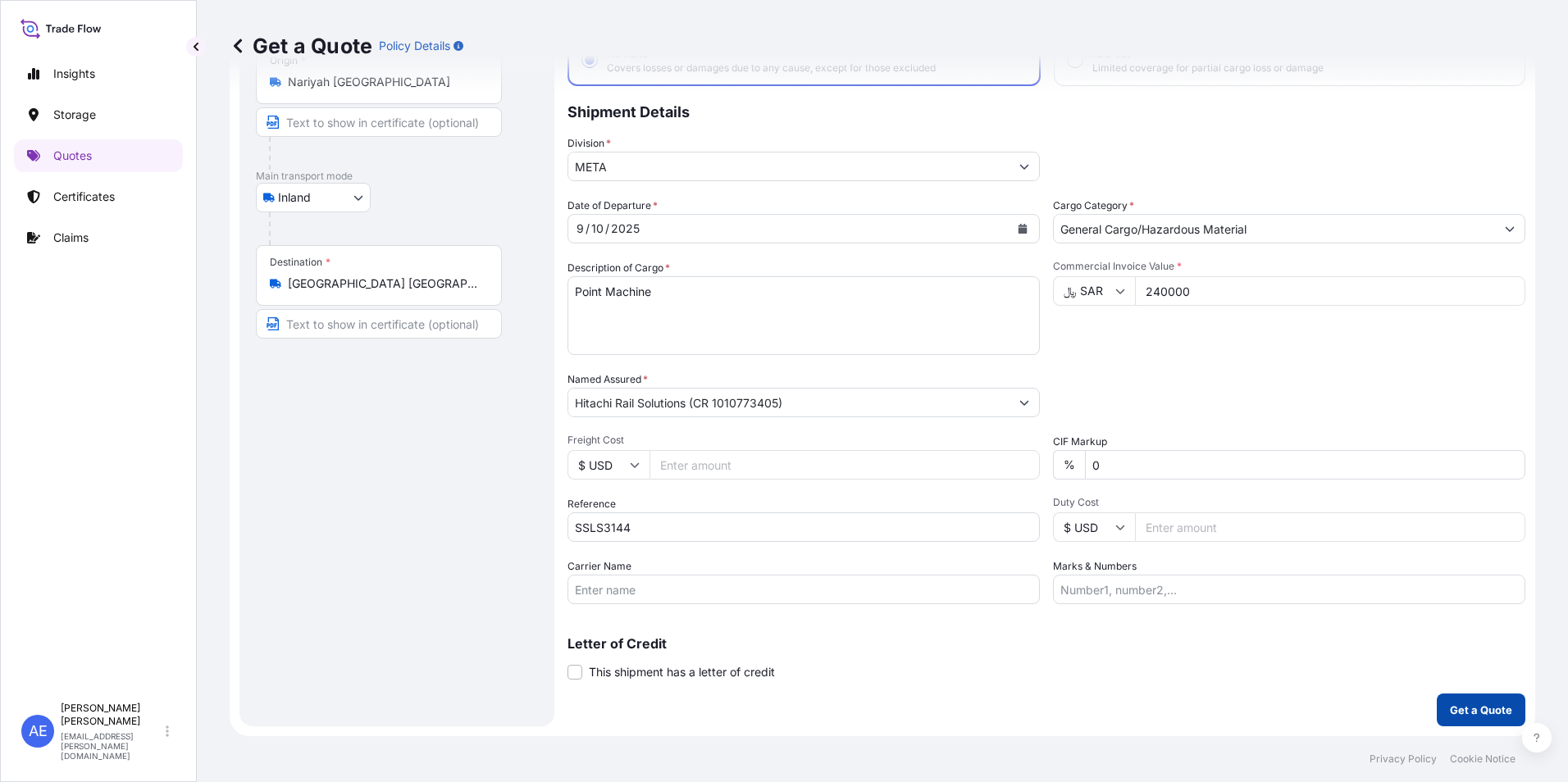
click at [1457, 708] on p "Get a Quote" at bounding box center [1481, 710] width 63 height 17
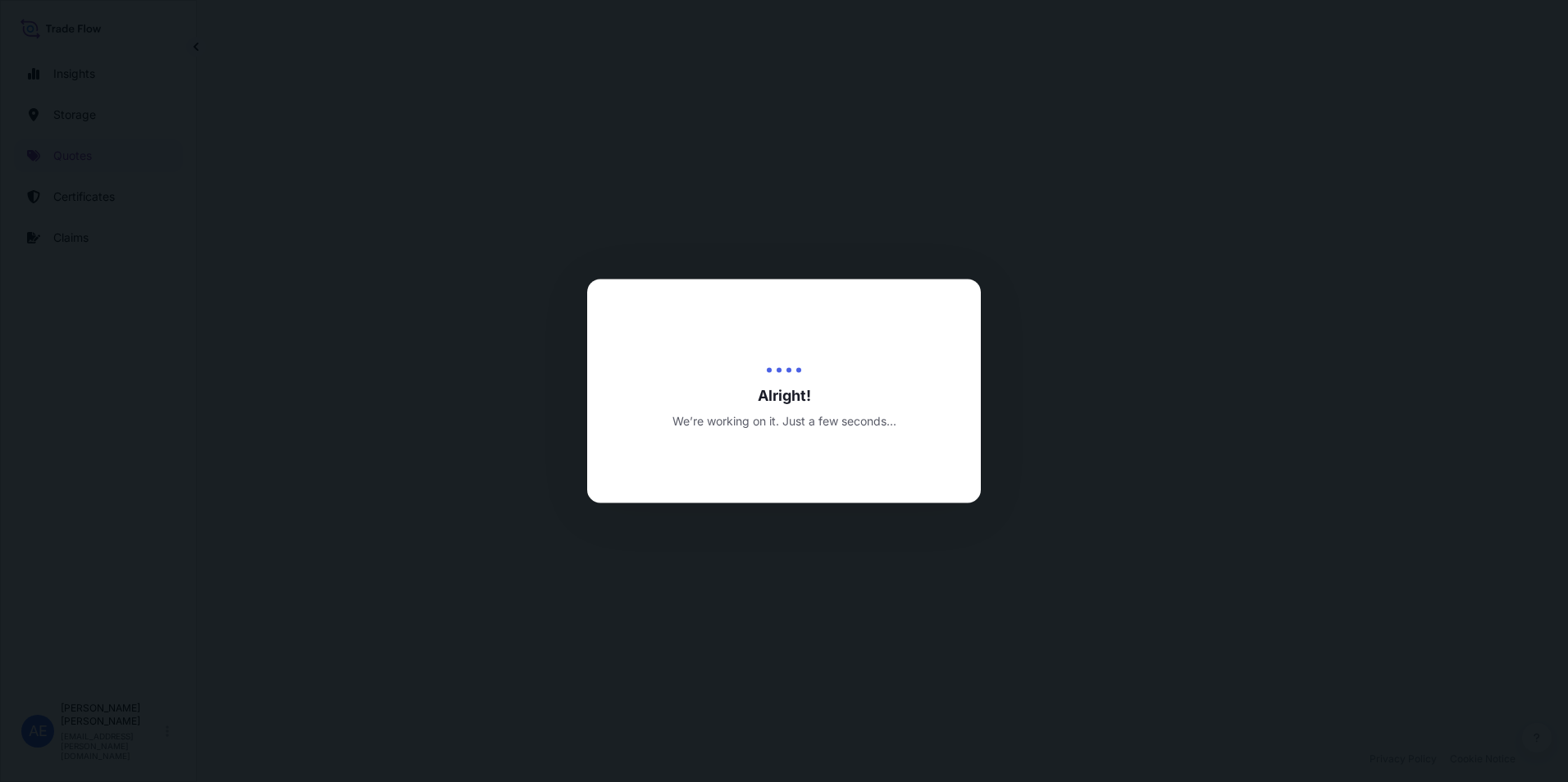
select select "Inland"
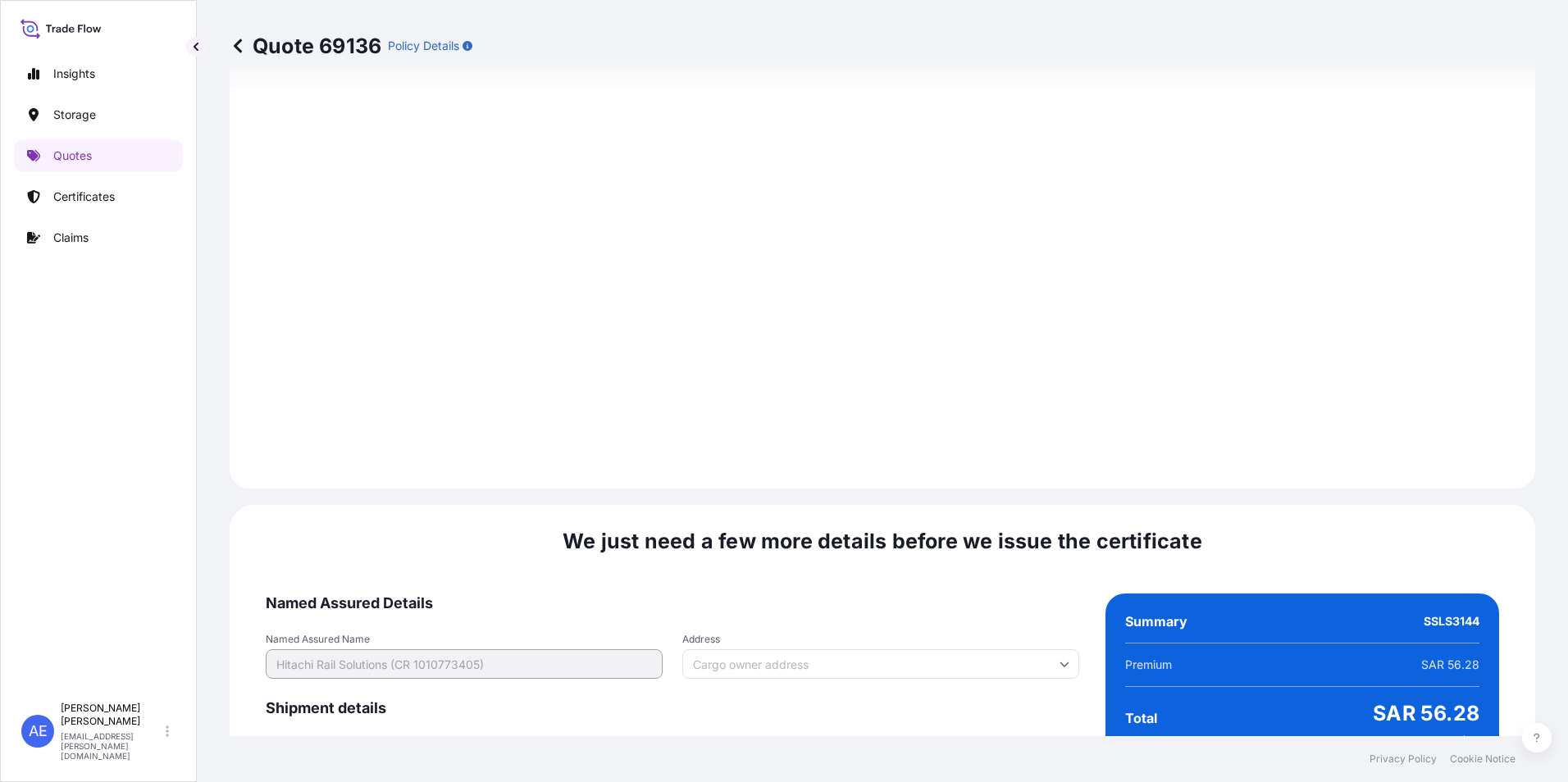
scroll to position [2394, 0]
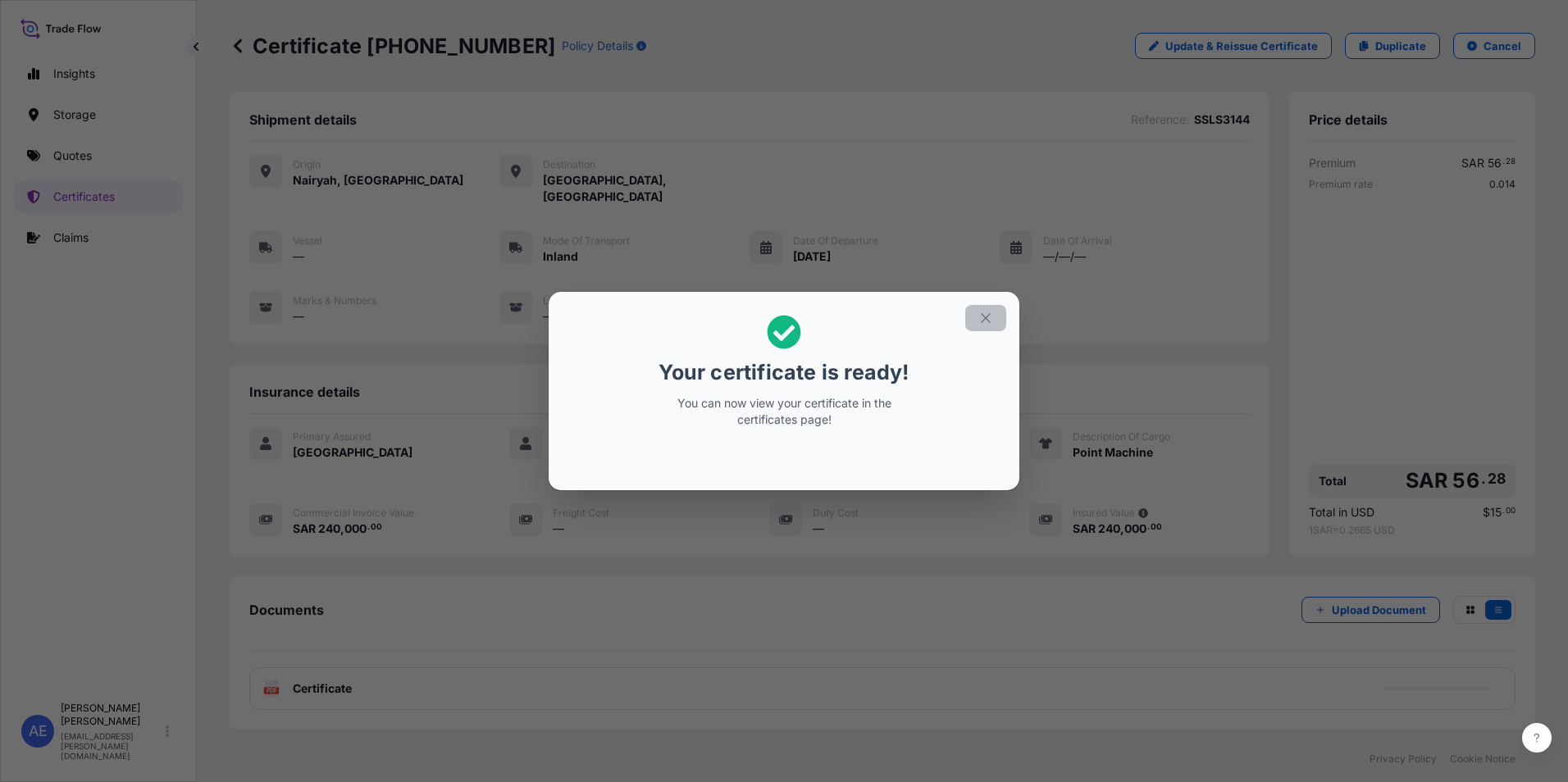
click at [982, 313] on icon "button" at bounding box center [985, 318] width 15 height 15
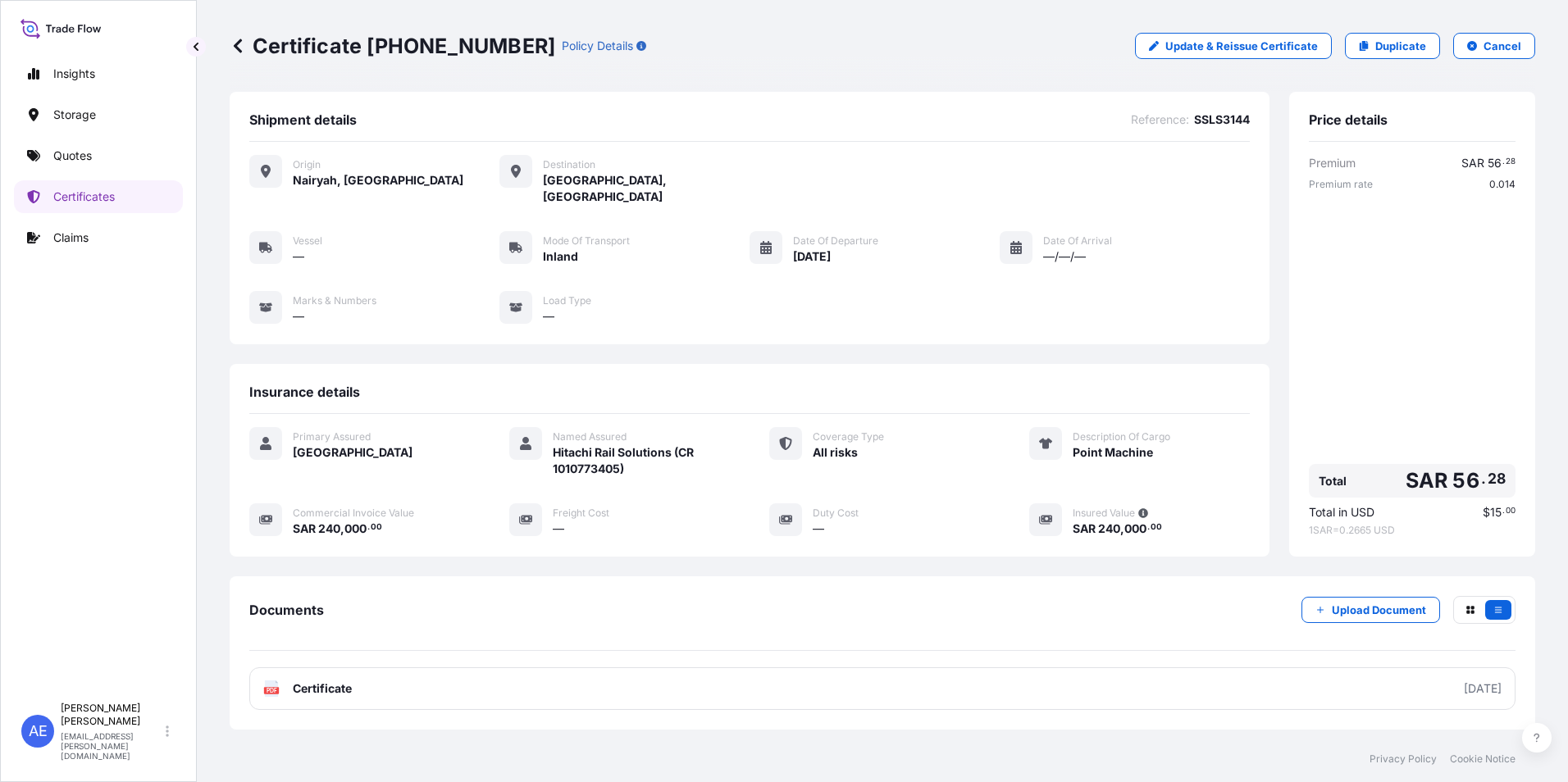
scroll to position [80, 0]
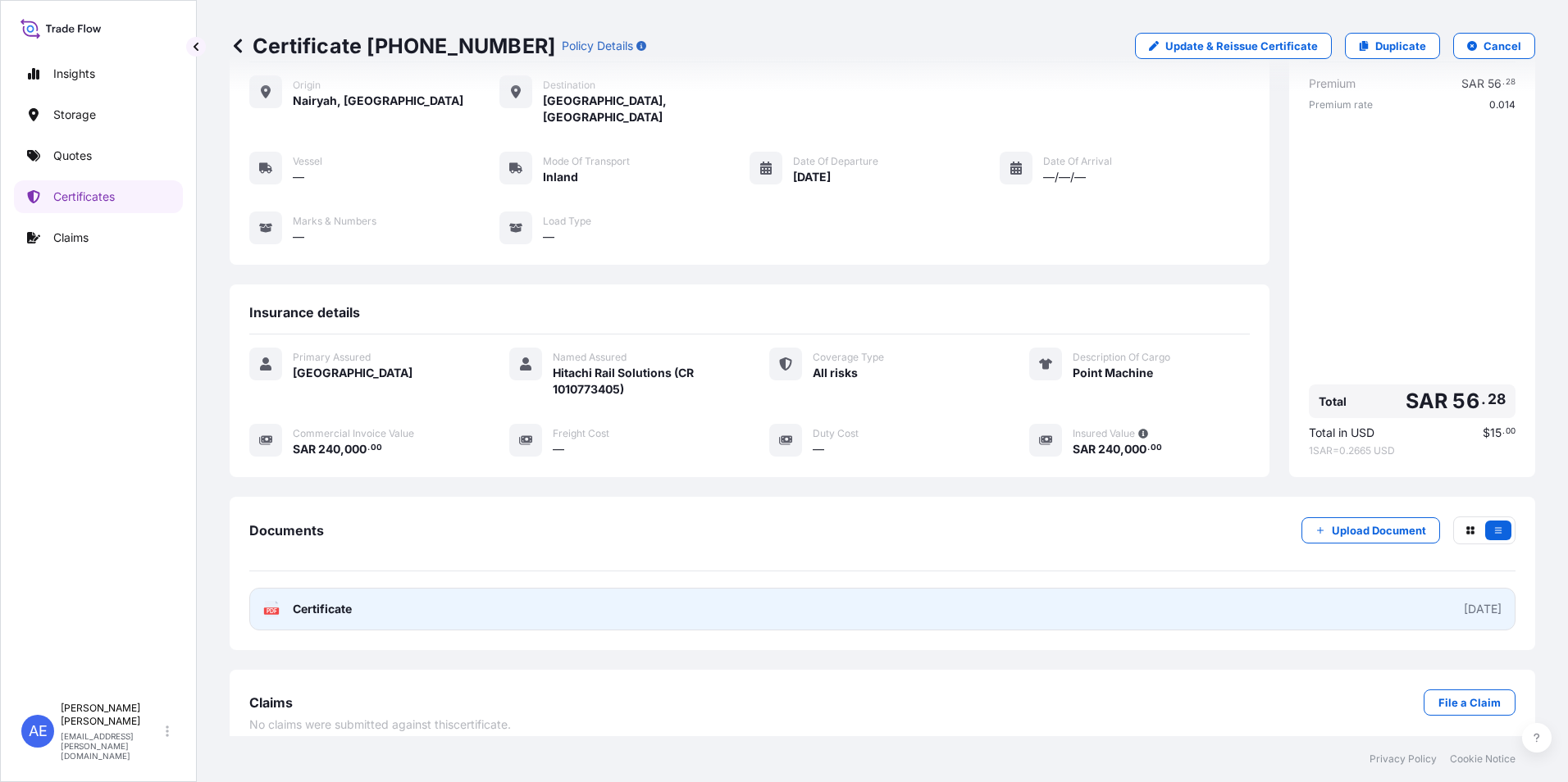
click at [529, 605] on link "PDF Certificate [DATE]" at bounding box center [881, 610] width 1265 height 43
